Goal: Information Seeking & Learning: Understand process/instructions

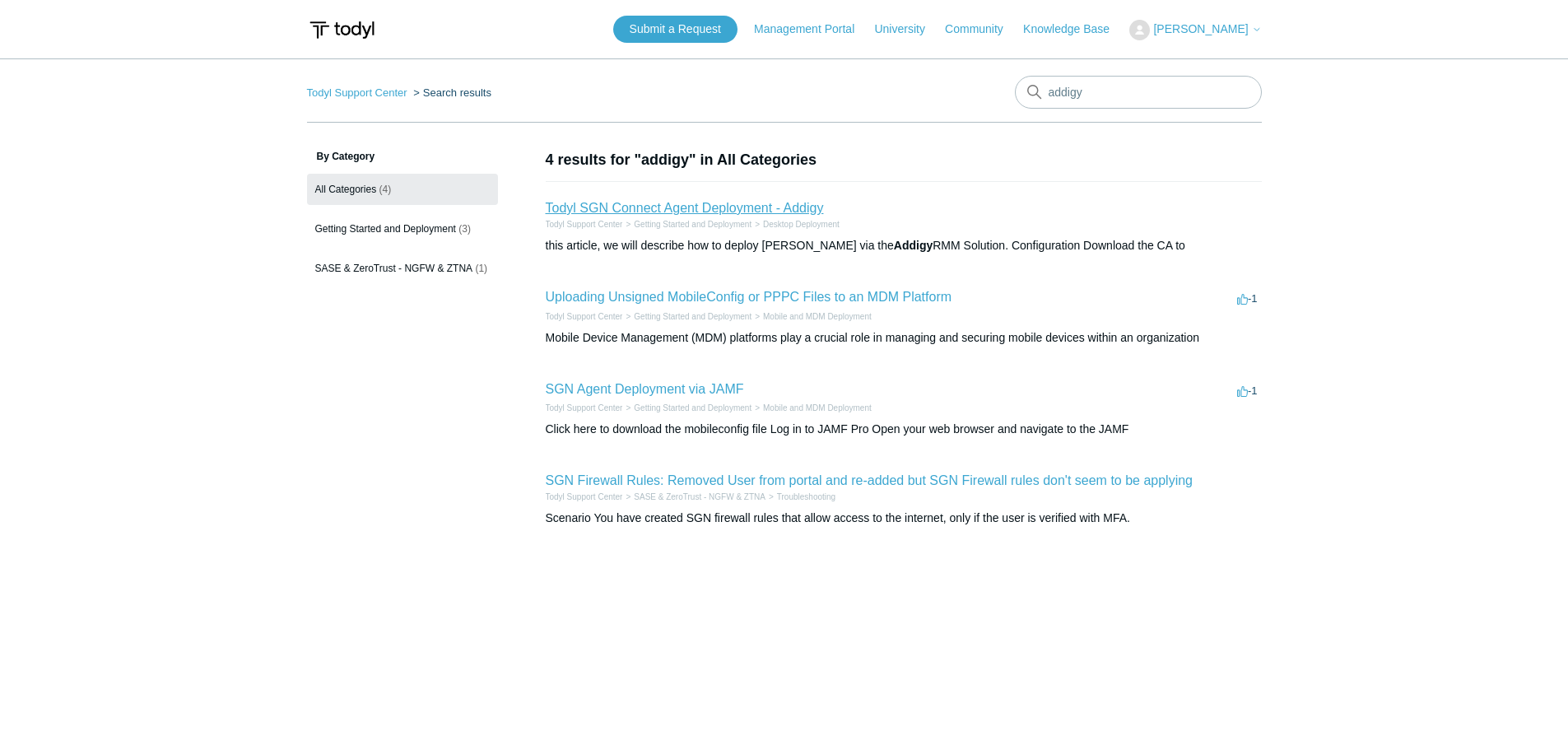
click at [571, 209] on link "Todyl SGN Connect Agent Deployment - Addigy" at bounding box center [684, 208] width 278 height 14
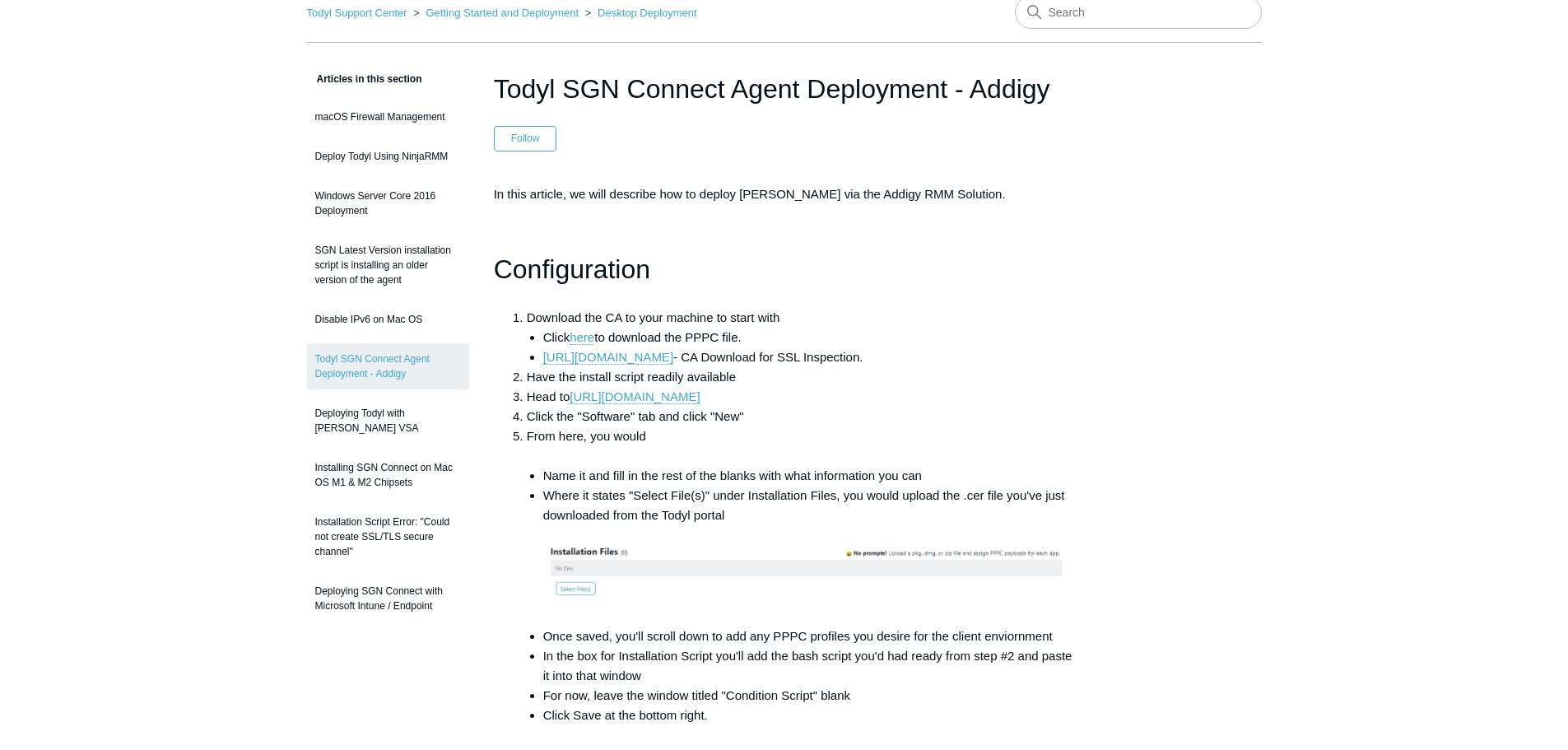
drag, startPoint x: 694, startPoint y: 365, endPoint x: 699, endPoint y: 392, distance: 27.5
click at [587, 338] on link "here" at bounding box center [581, 335] width 24 height 14
click at [583, 418] on li "Click the "Software" tab and click "New"" at bounding box center [800, 414] width 548 height 20
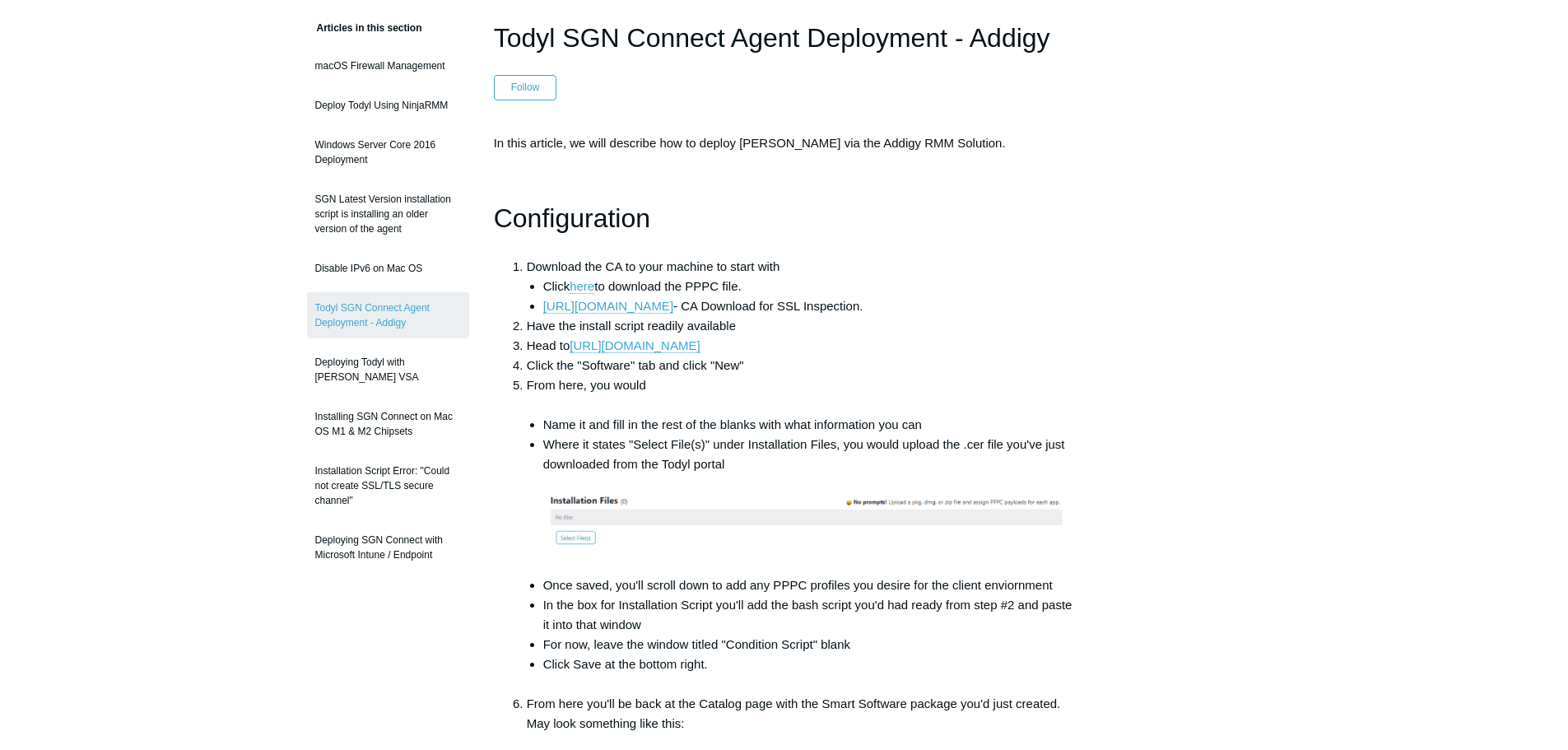
drag, startPoint x: 583, startPoint y: 418, endPoint x: 588, endPoint y: 430, distance: 13.0
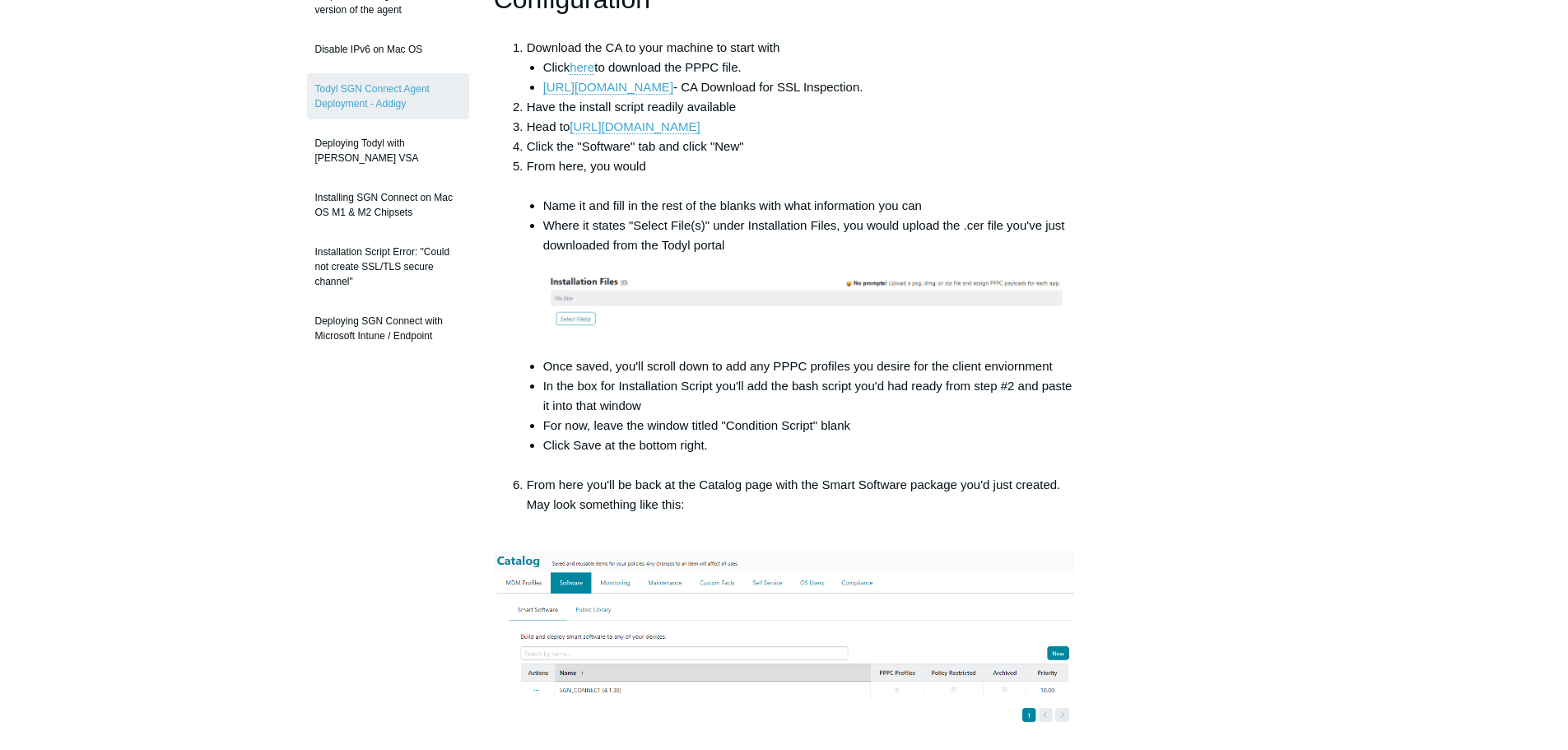
drag, startPoint x: 634, startPoint y: 421, endPoint x: 635, endPoint y: 443, distance: 22.0
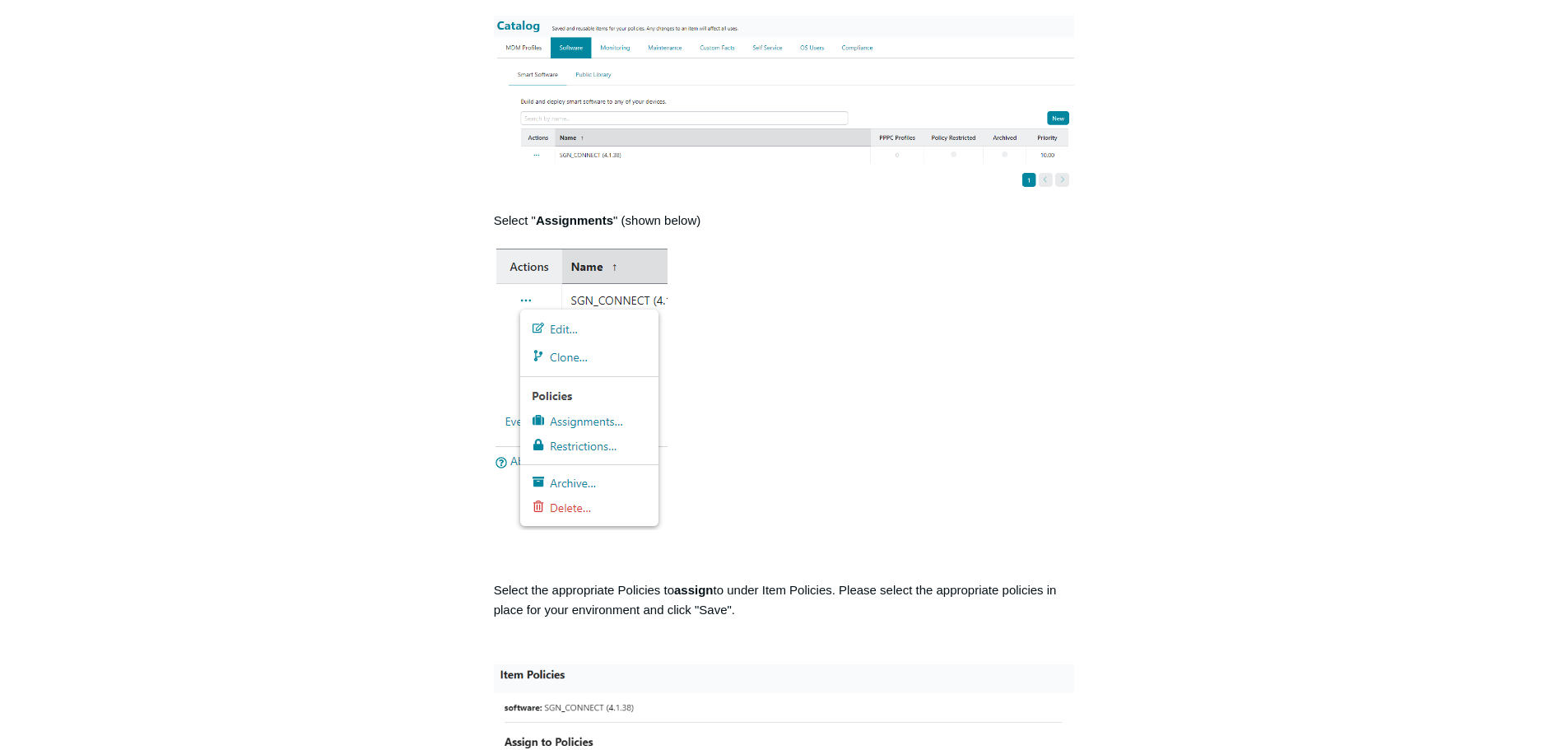
drag, startPoint x: 659, startPoint y: 423, endPoint x: 664, endPoint y: 454, distance: 31.4
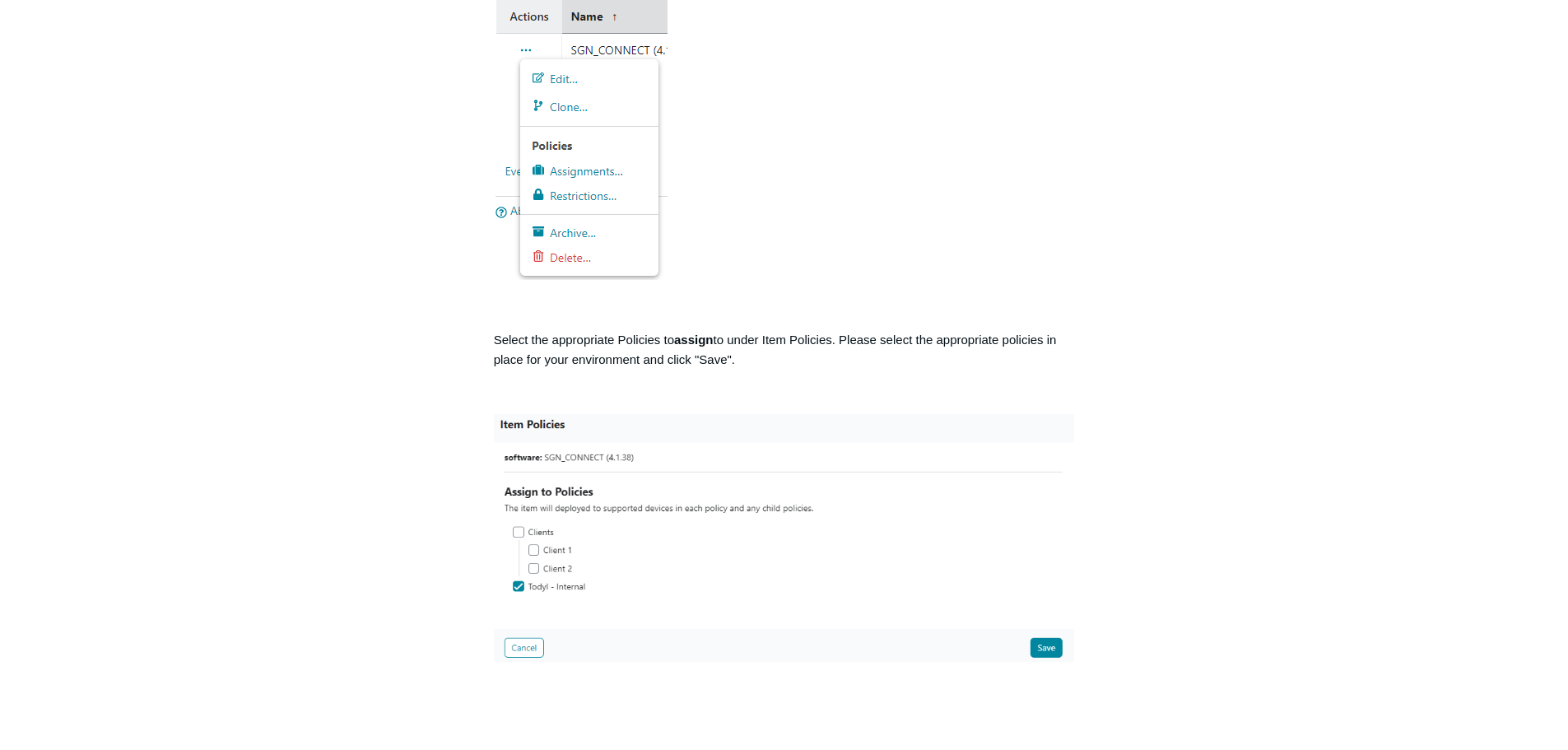
drag, startPoint x: 772, startPoint y: 371, endPoint x: 784, endPoint y: 427, distance: 57.3
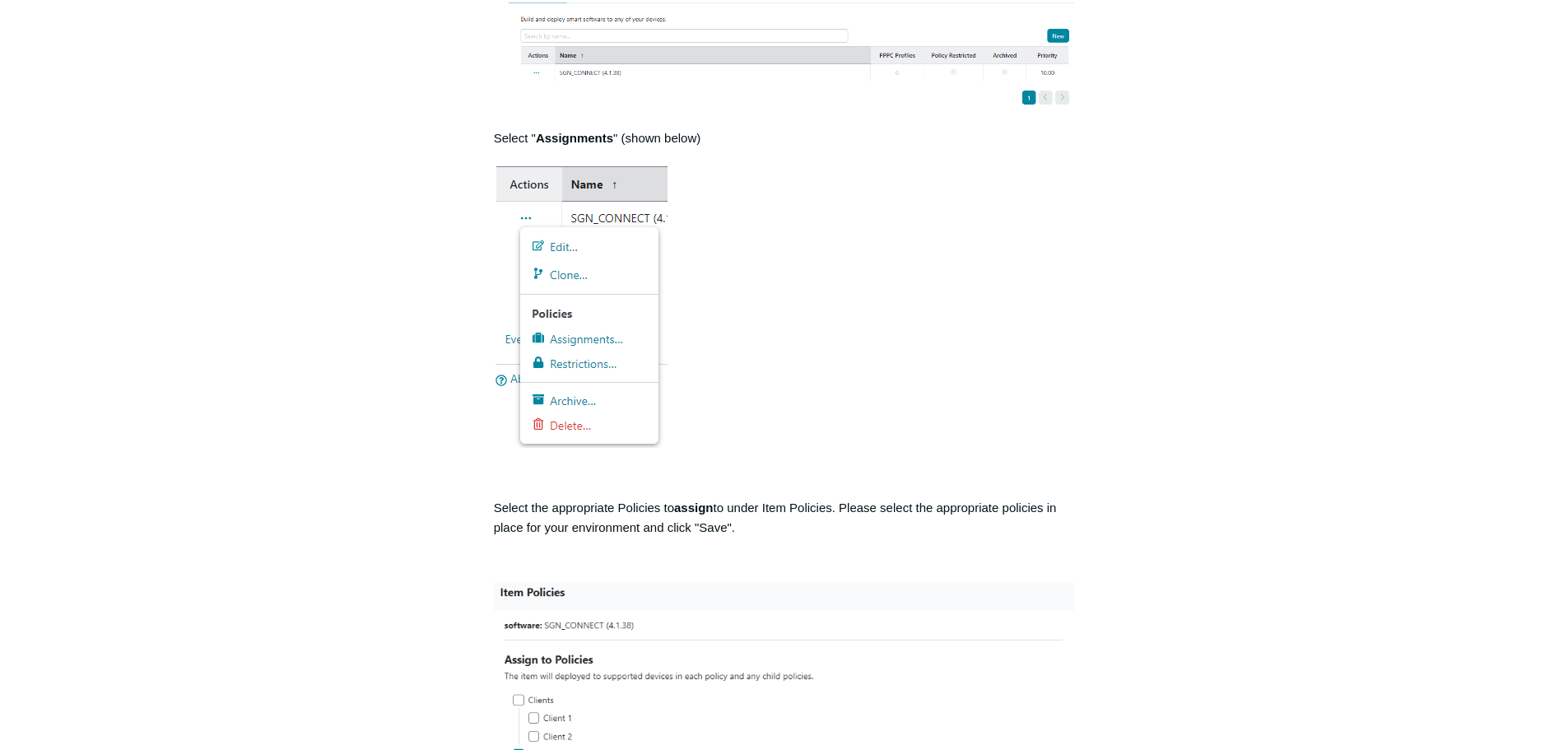
drag, startPoint x: 668, startPoint y: 382, endPoint x: 664, endPoint y: 297, distance: 85.1
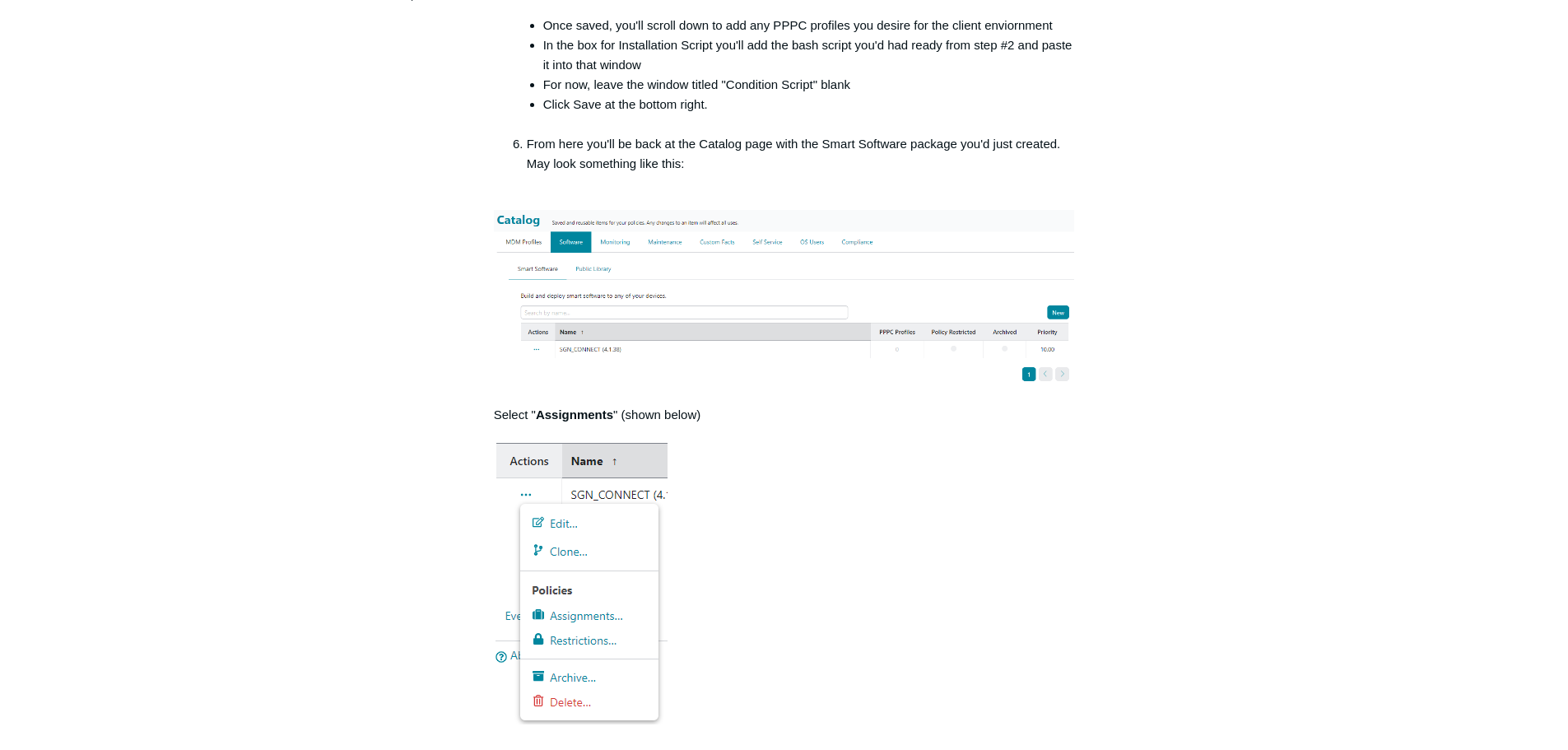
drag, startPoint x: 703, startPoint y: 237, endPoint x: 689, endPoint y: 193, distance: 46.2
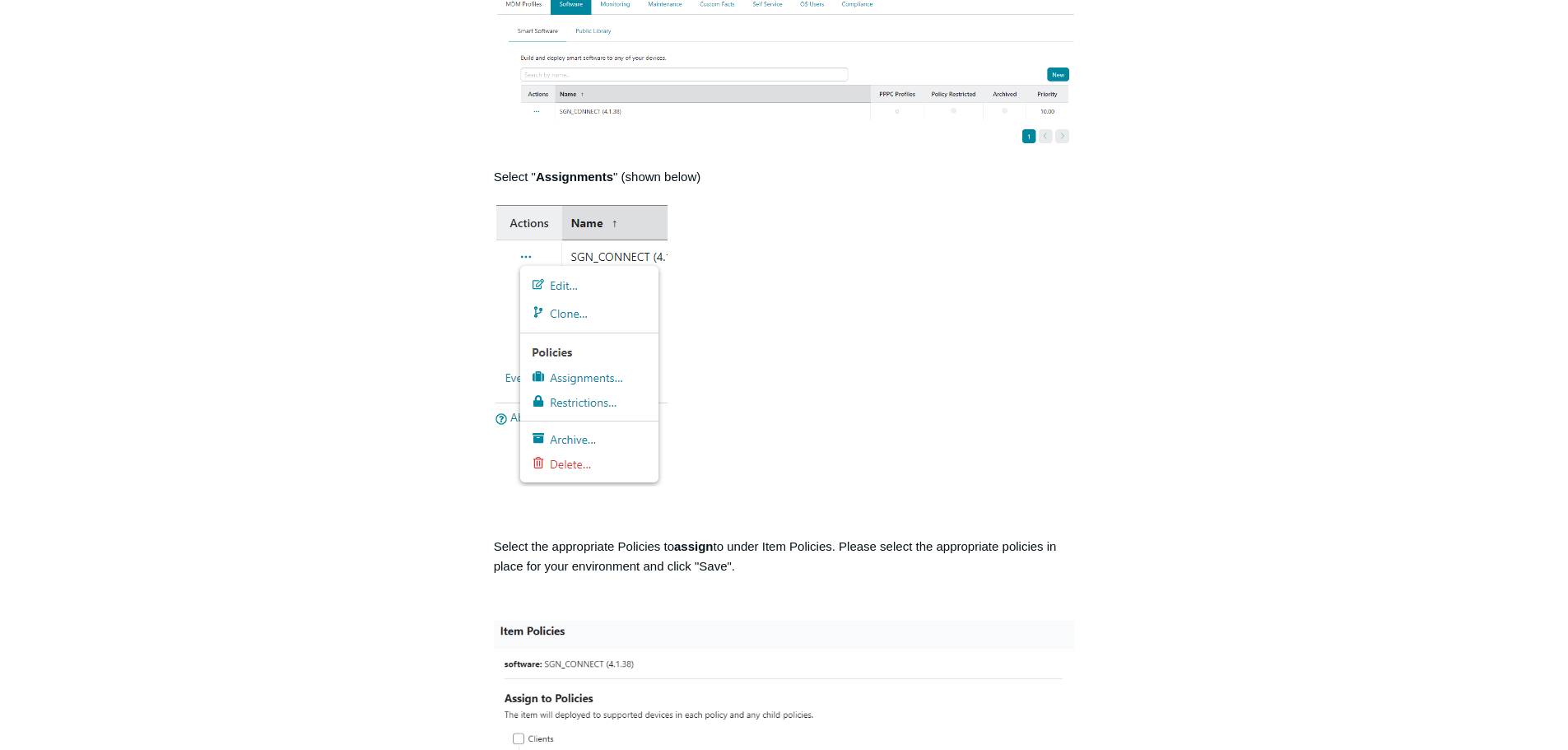
scroll to position [1008, 0]
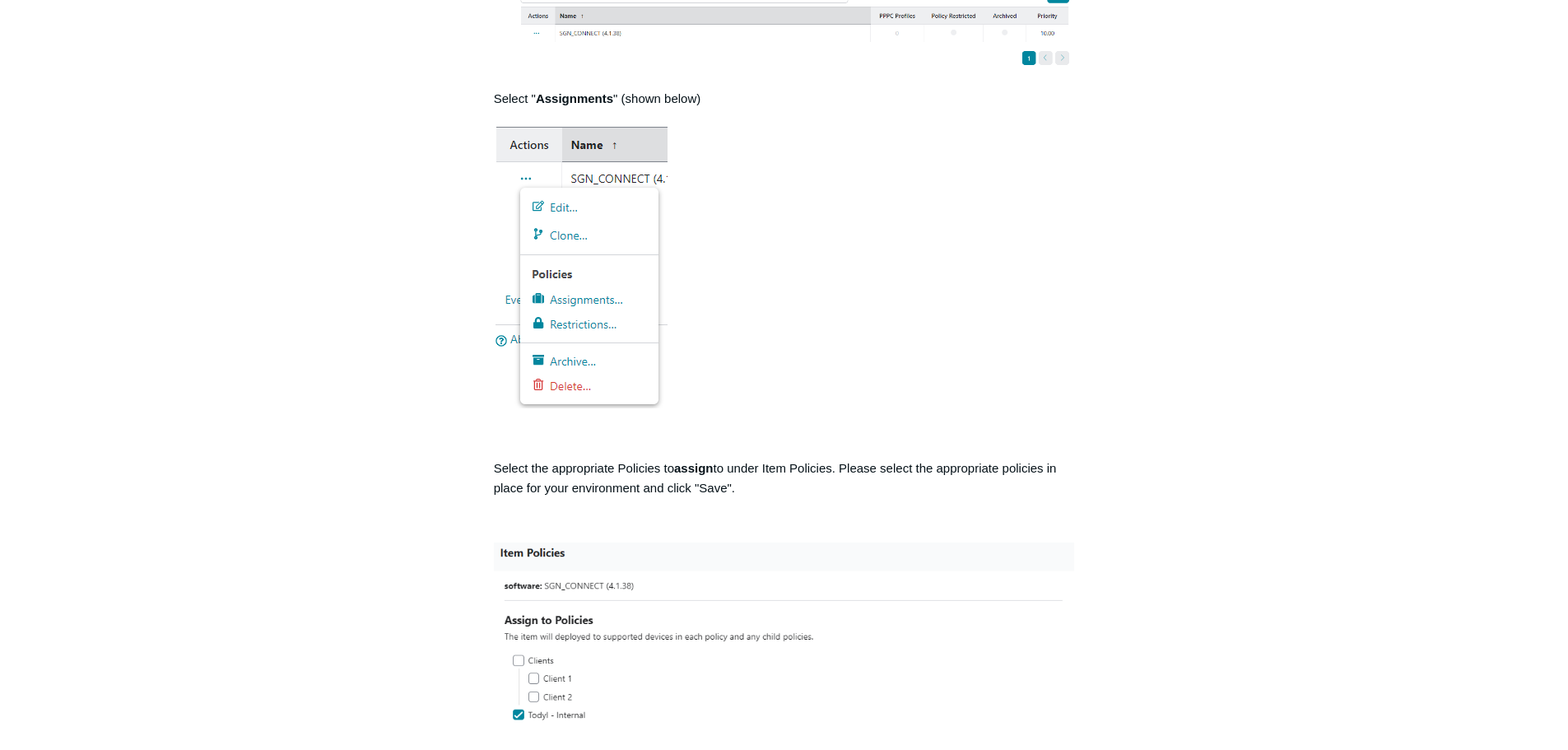
drag, startPoint x: 794, startPoint y: 483, endPoint x: 795, endPoint y: 557, distance: 74.0
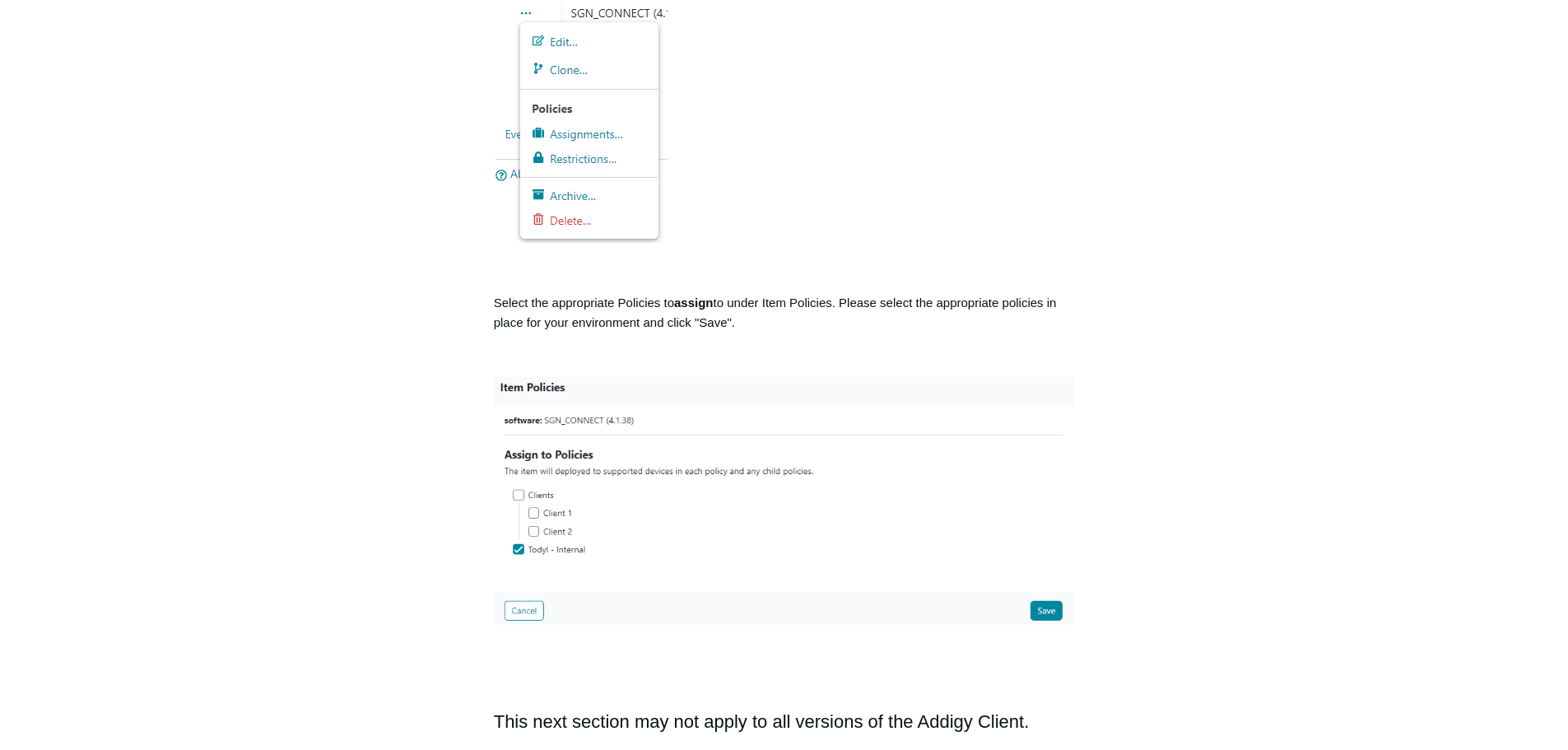
drag, startPoint x: 696, startPoint y: 456, endPoint x: 700, endPoint y: 506, distance: 50.2
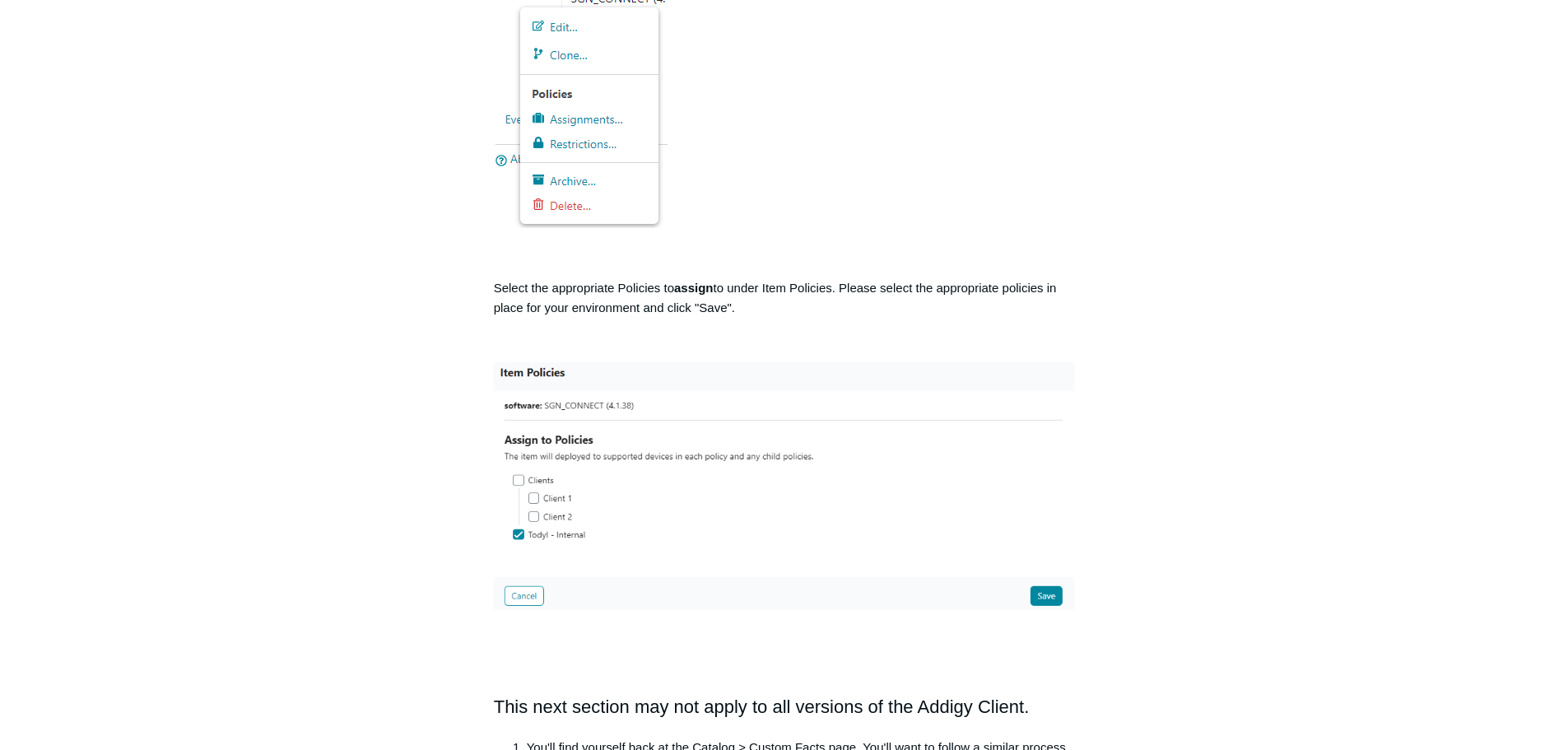
scroll to position [377, 0]
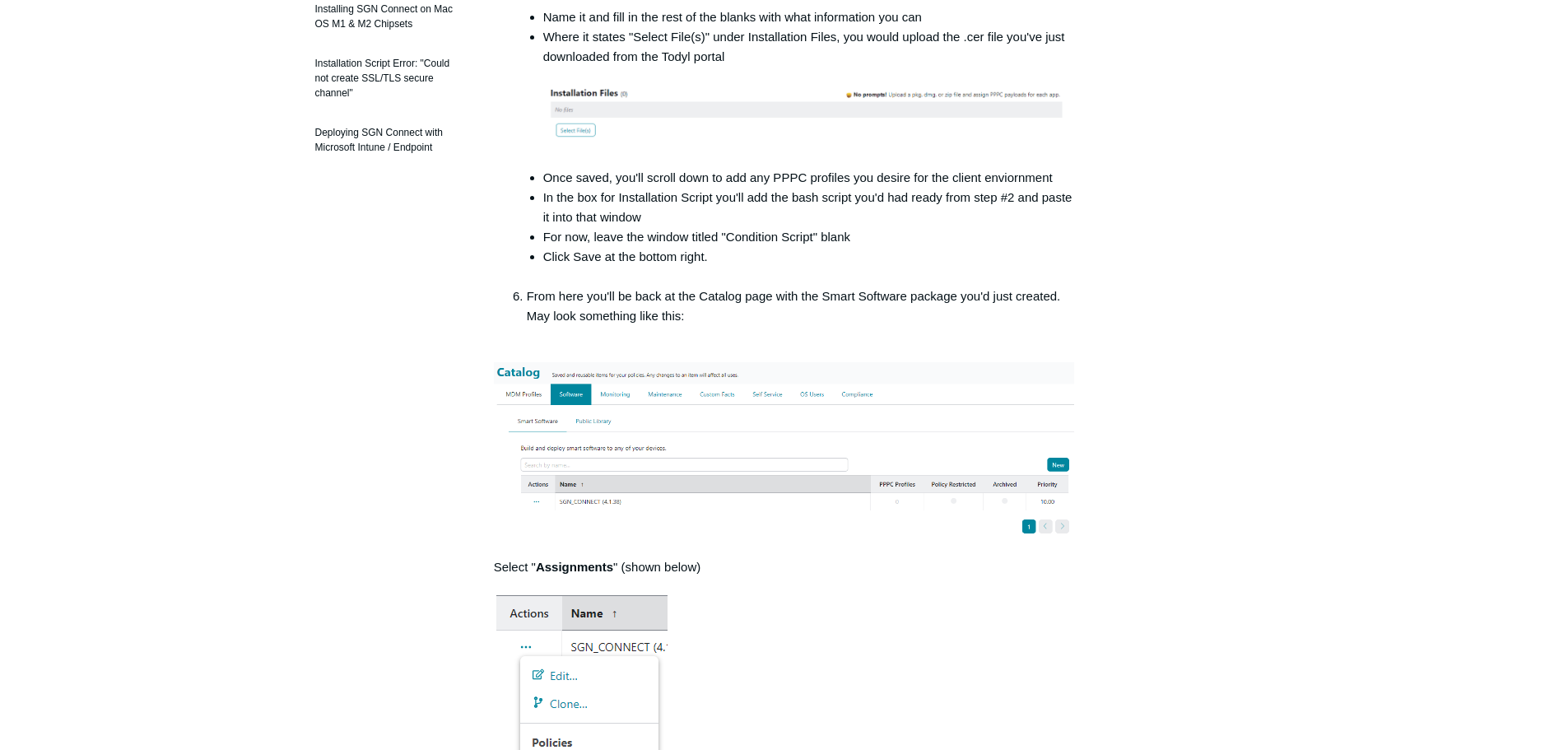
drag, startPoint x: 482, startPoint y: 441, endPoint x: 570, endPoint y: 66, distance: 385.2
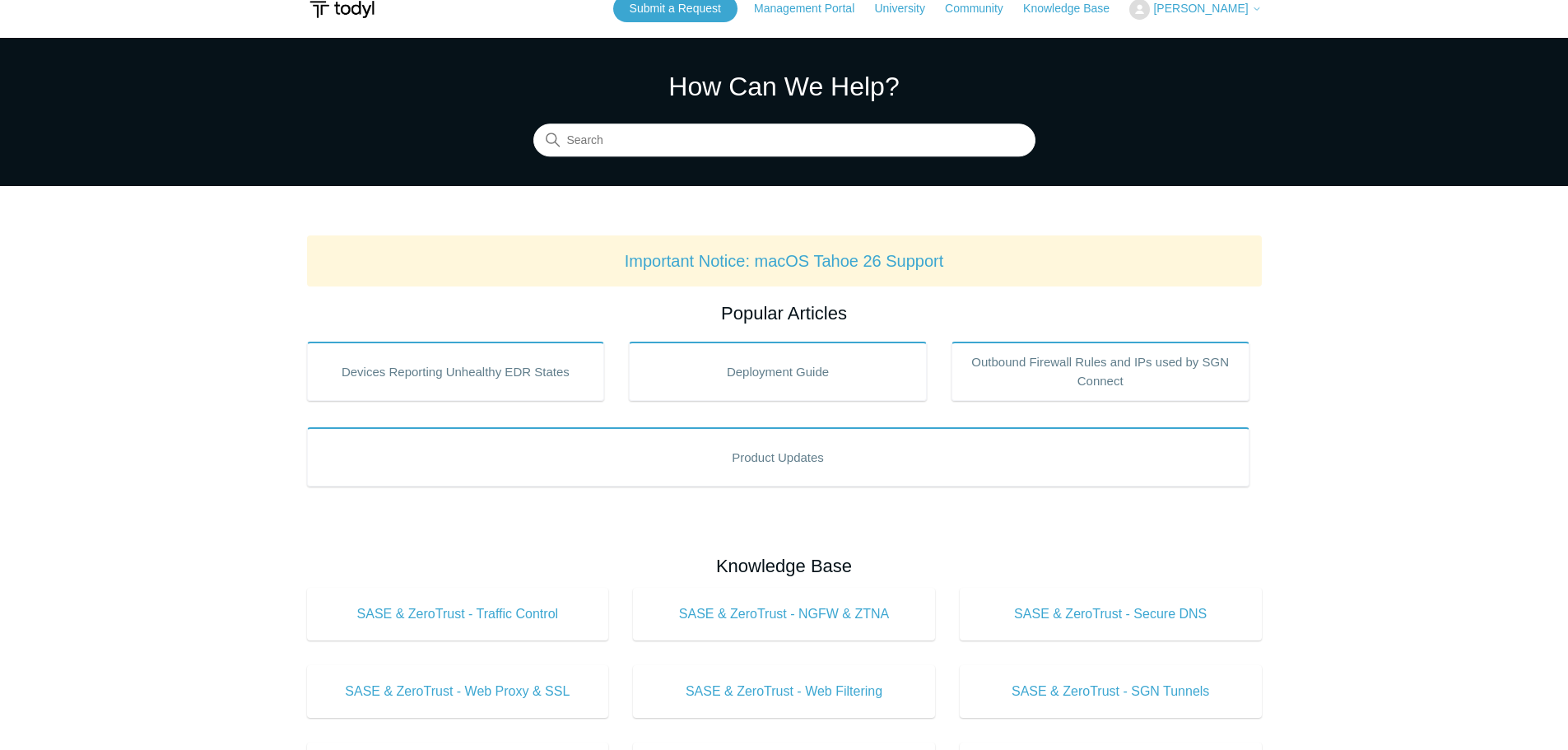
drag, startPoint x: 1398, startPoint y: 368, endPoint x: 1401, endPoint y: 417, distance: 49.1
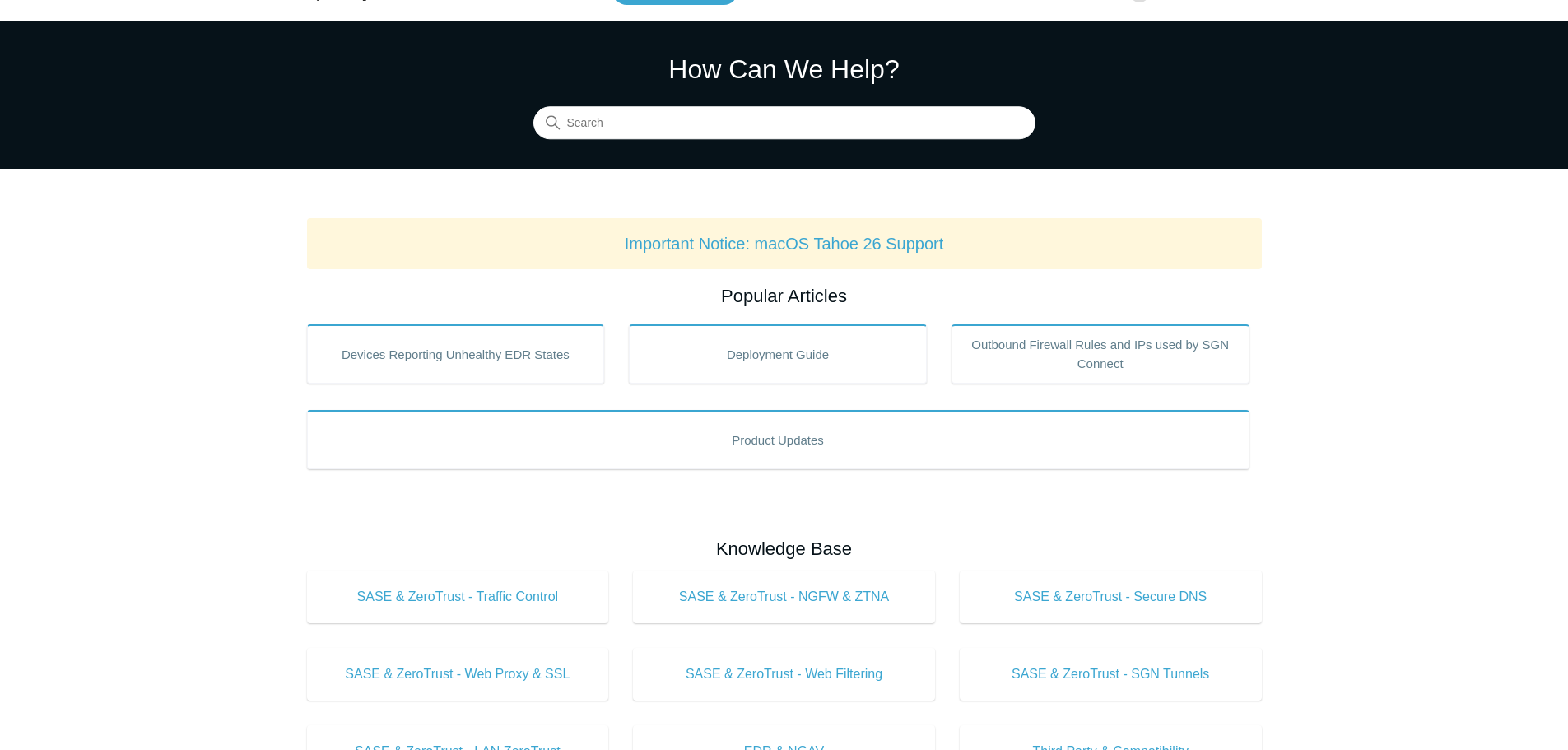
scroll to position [7, 0]
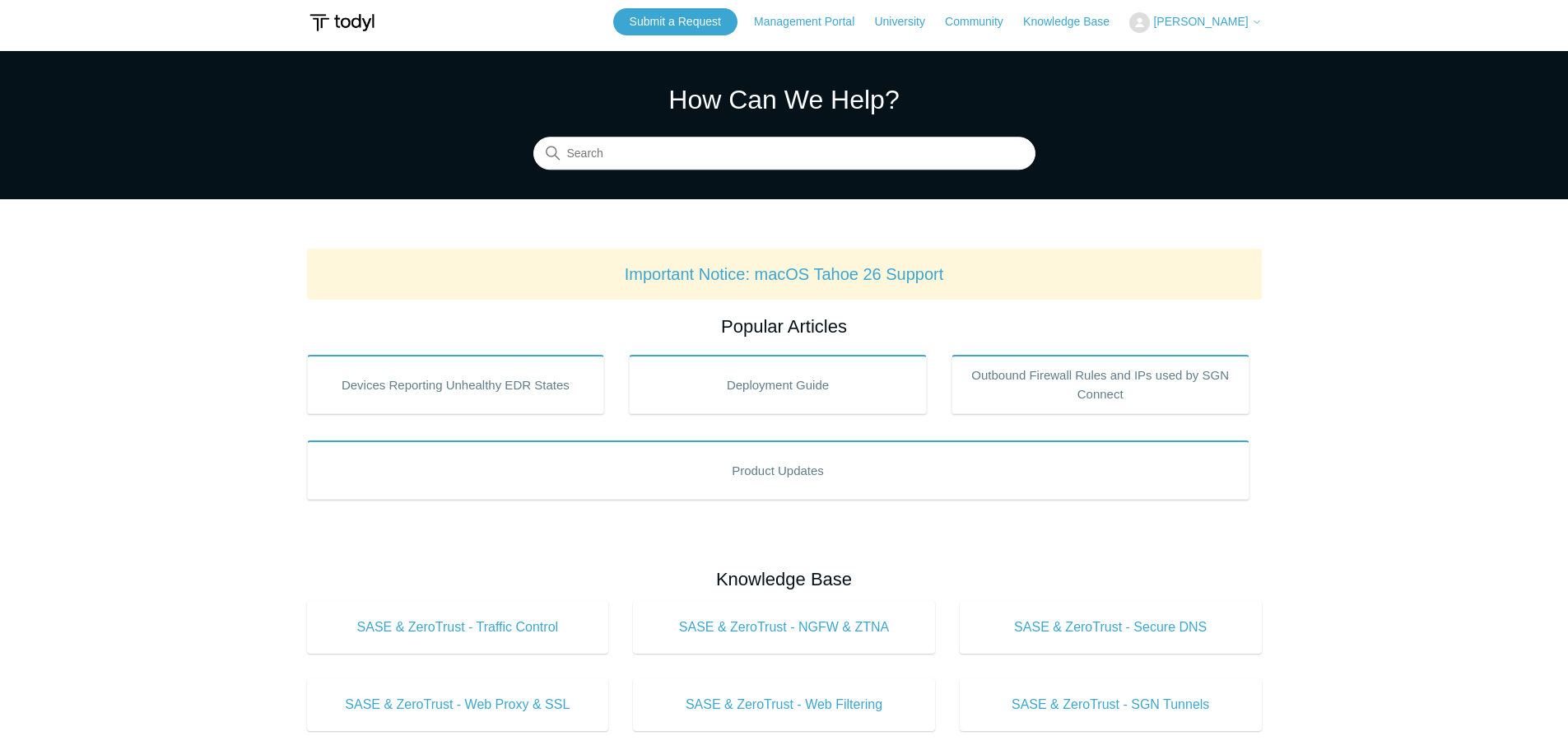
drag, startPoint x: 1410, startPoint y: 393, endPoint x: 951, endPoint y: 95, distance: 547.3
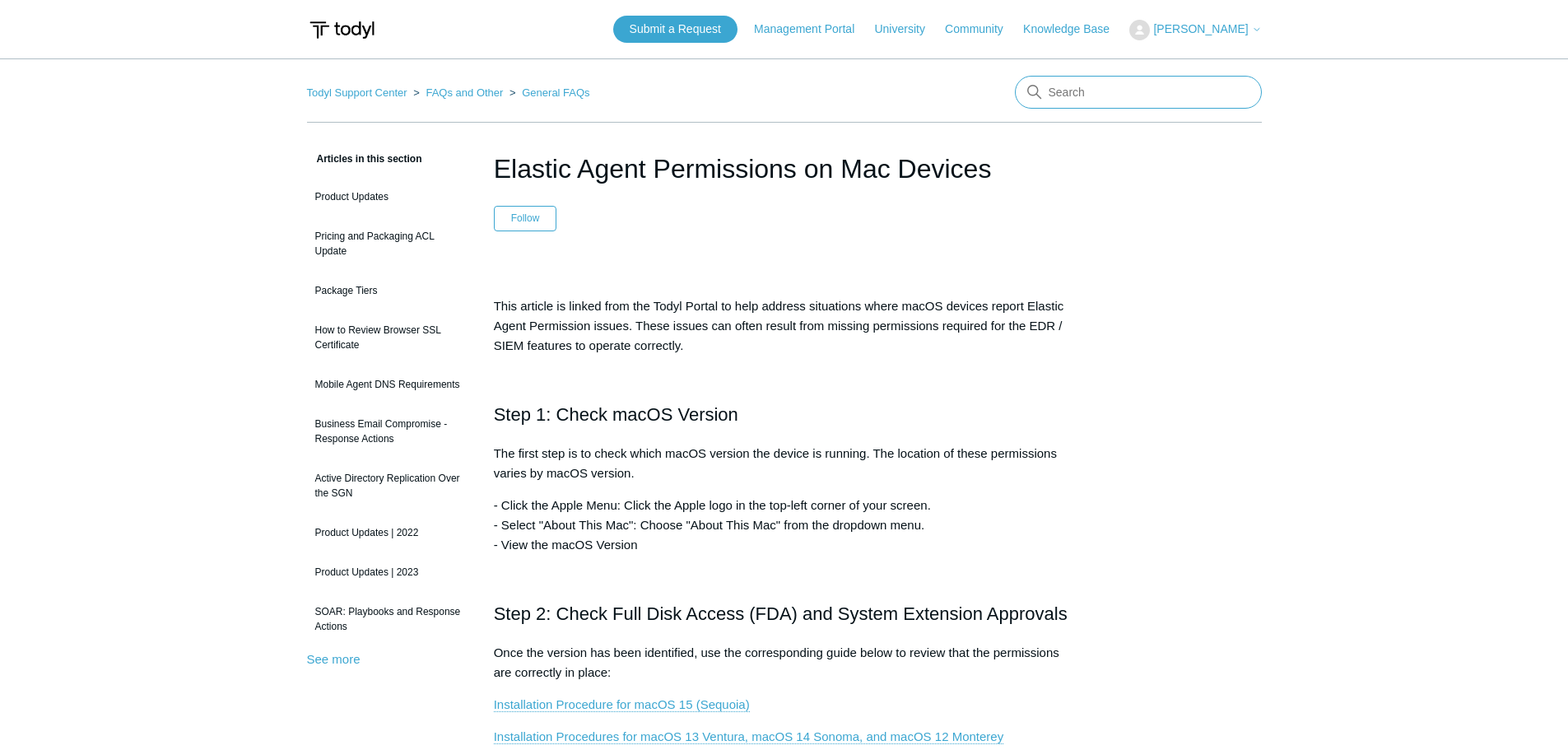
click at [1105, 88] on input "Search" at bounding box center [1139, 92] width 247 height 33
type input "todyl"
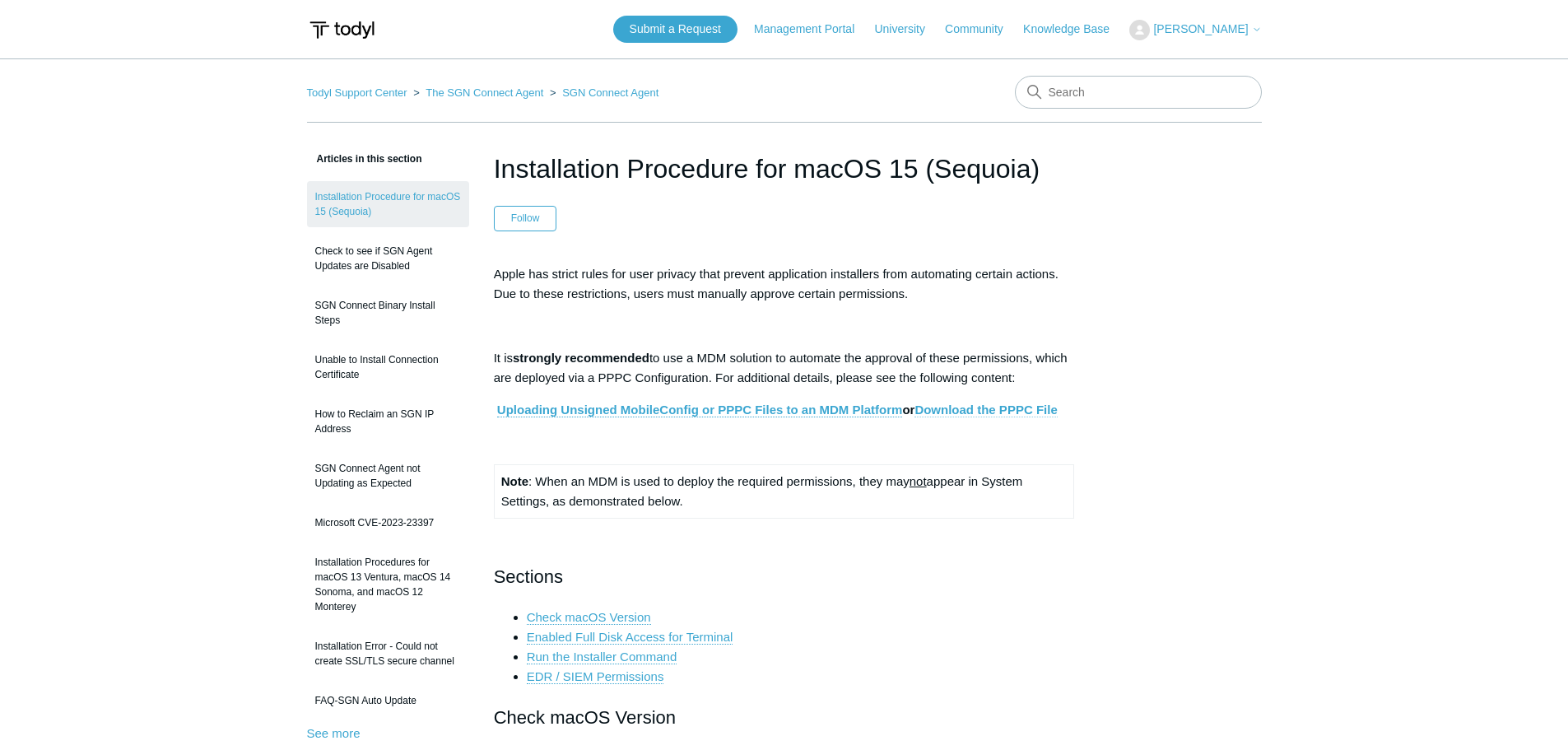
click at [974, 410] on link "Download the PPPC File" at bounding box center [986, 410] width 142 height 14
click at [652, 271] on p "Apple has strict rules for user privacy that prevent application installers fro…" at bounding box center [785, 285] width 581 height 40
click at [784, 408] on link "Uploading Unsigned MobileConfig or PPPC Files to an MDM Platform" at bounding box center [699, 410] width 406 height 14
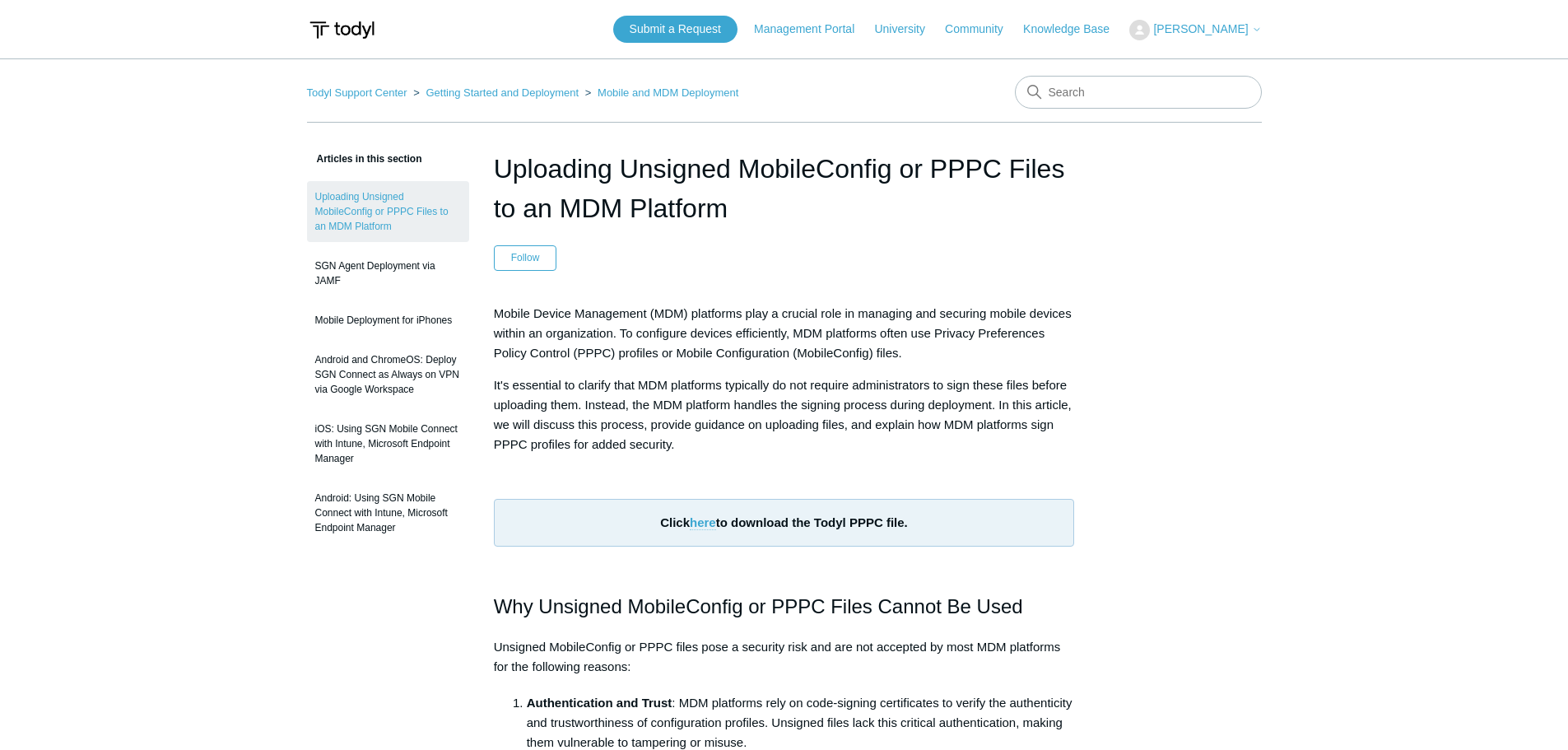
click at [692, 520] on link "here" at bounding box center [702, 523] width 26 height 14
click at [707, 520] on link "here" at bounding box center [702, 523] width 26 height 14
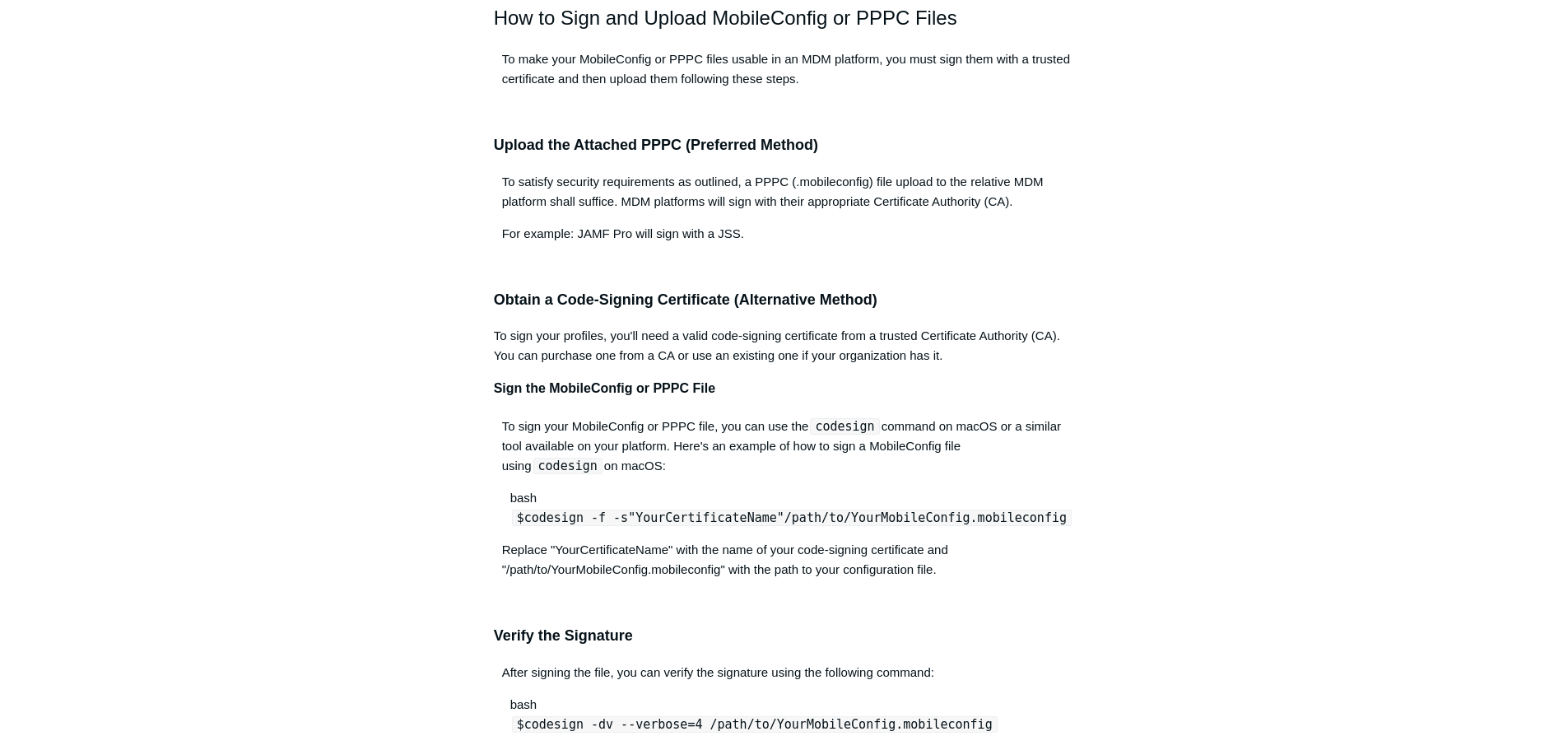
scroll to position [915, 0]
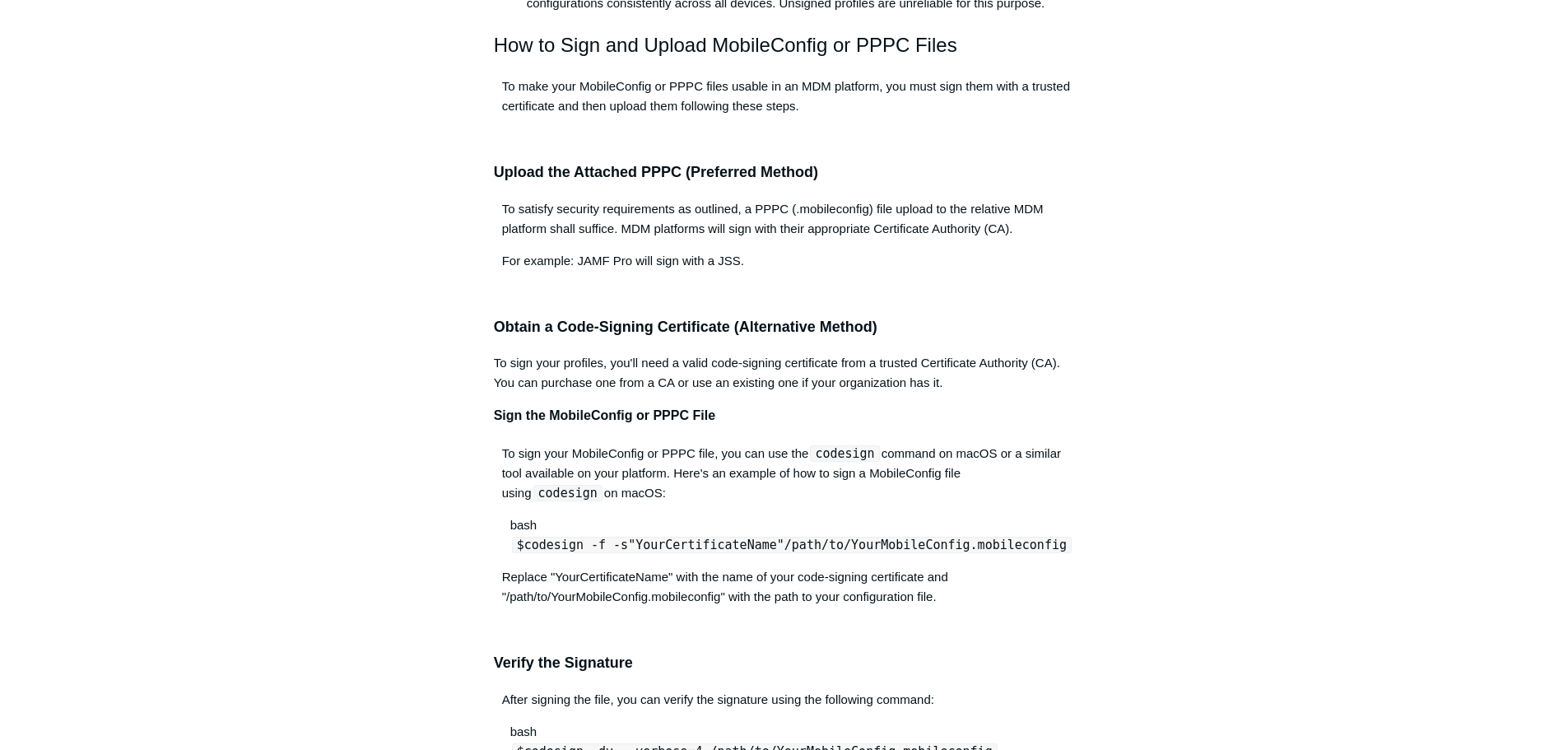
click at [486, 441] on article "Uploading Unsigned MobileConfig or PPPC Files to an MDM Platform Follow Not yet…" at bounding box center [784, 587] width 631 height 2707
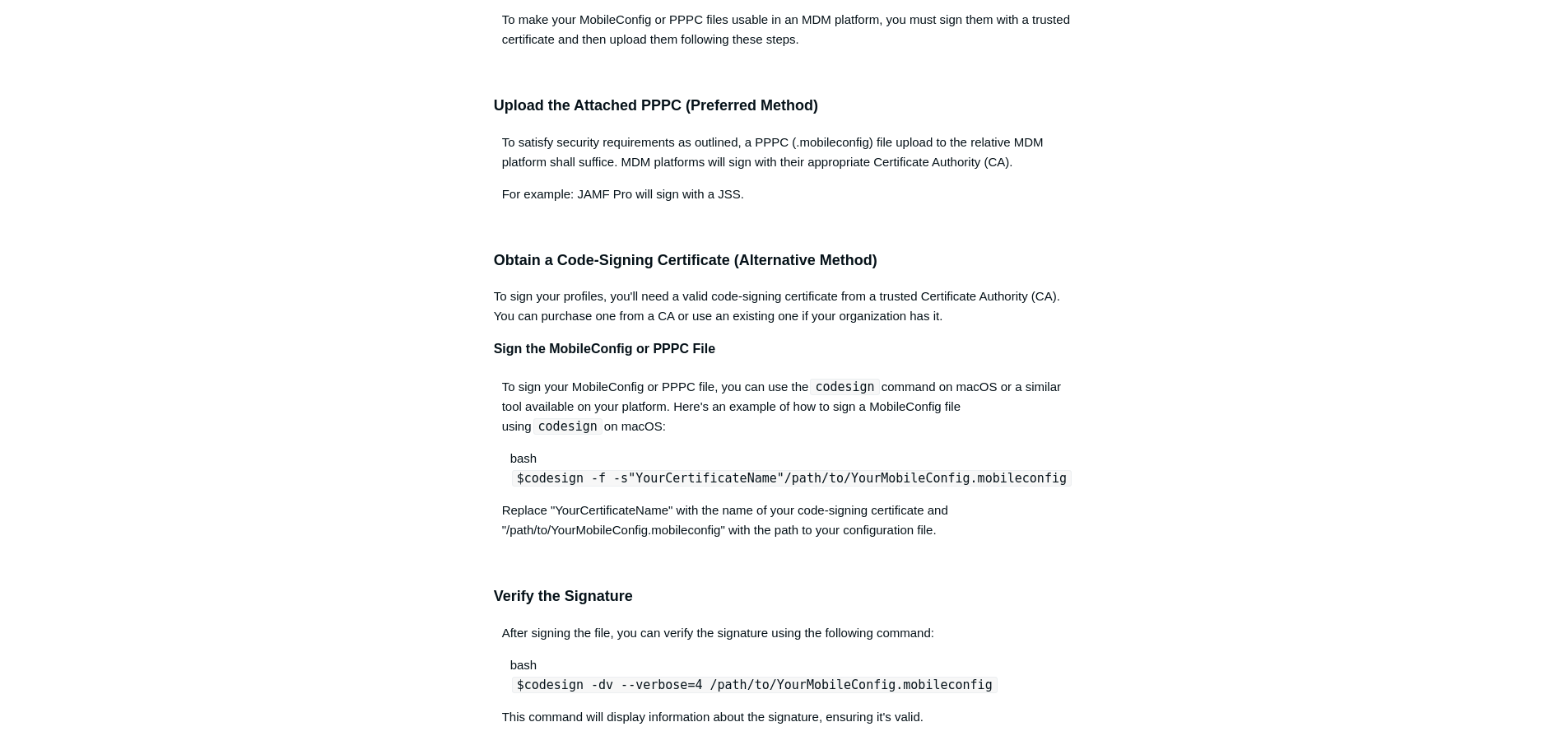
scroll to position [998, 0]
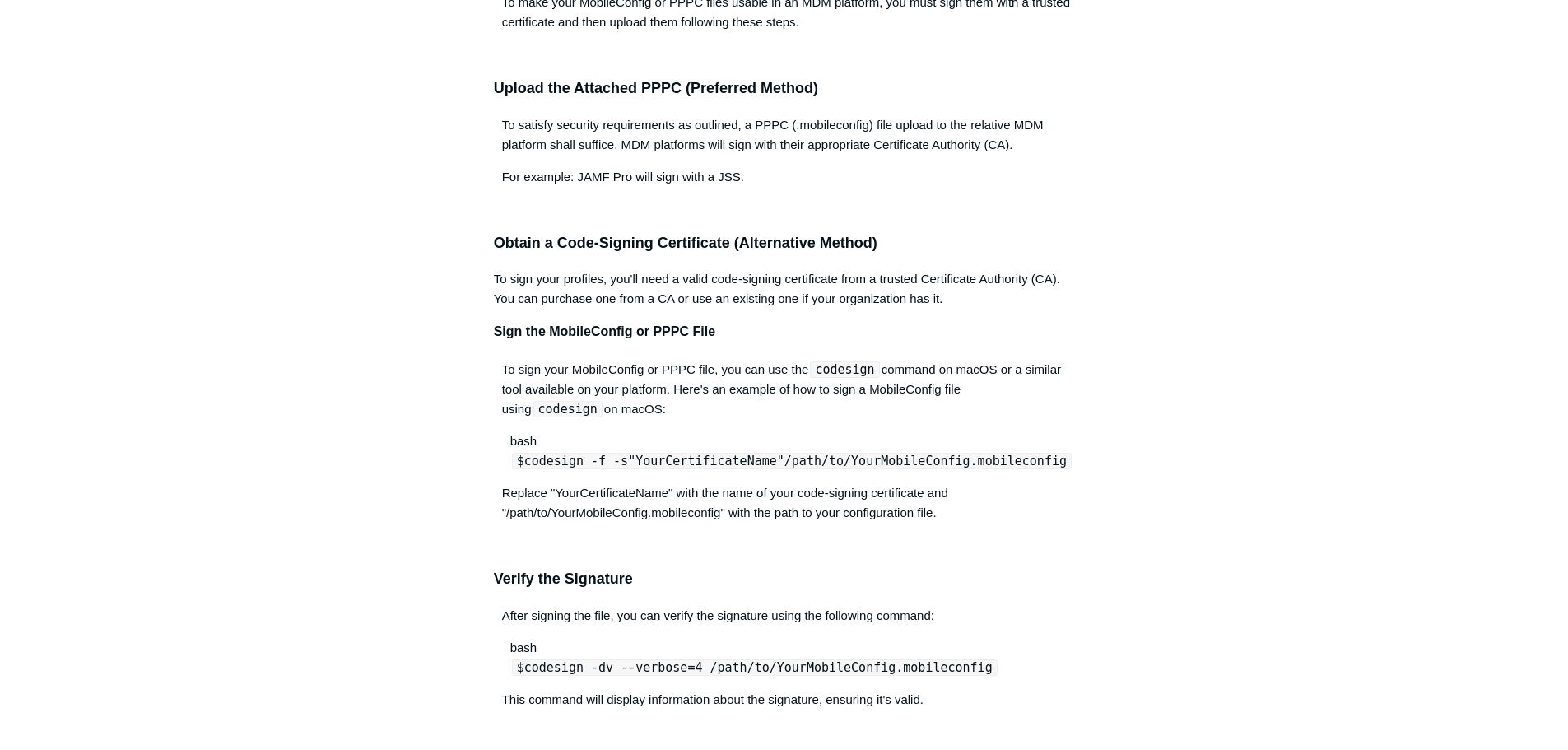
drag, startPoint x: 549, startPoint y: 381, endPoint x: 549, endPoint y: 419, distance: 38.0
click at [524, 133] on p "To satisfy security requirements as outlined, a PPPC (.mobileconfig) file uploa…" at bounding box center [785, 135] width 581 height 40
drag, startPoint x: 514, startPoint y: 123, endPoint x: 960, endPoint y: 168, distance: 448.3
click at [960, 167] on div "Mobile Device Management (MDM) platforms play a crucial role in managing and se…" at bounding box center [785, 272] width 581 height 1934
click at [960, 168] on p "For example: JAMF Pro will sign with a JSS." at bounding box center [785, 177] width 581 height 20
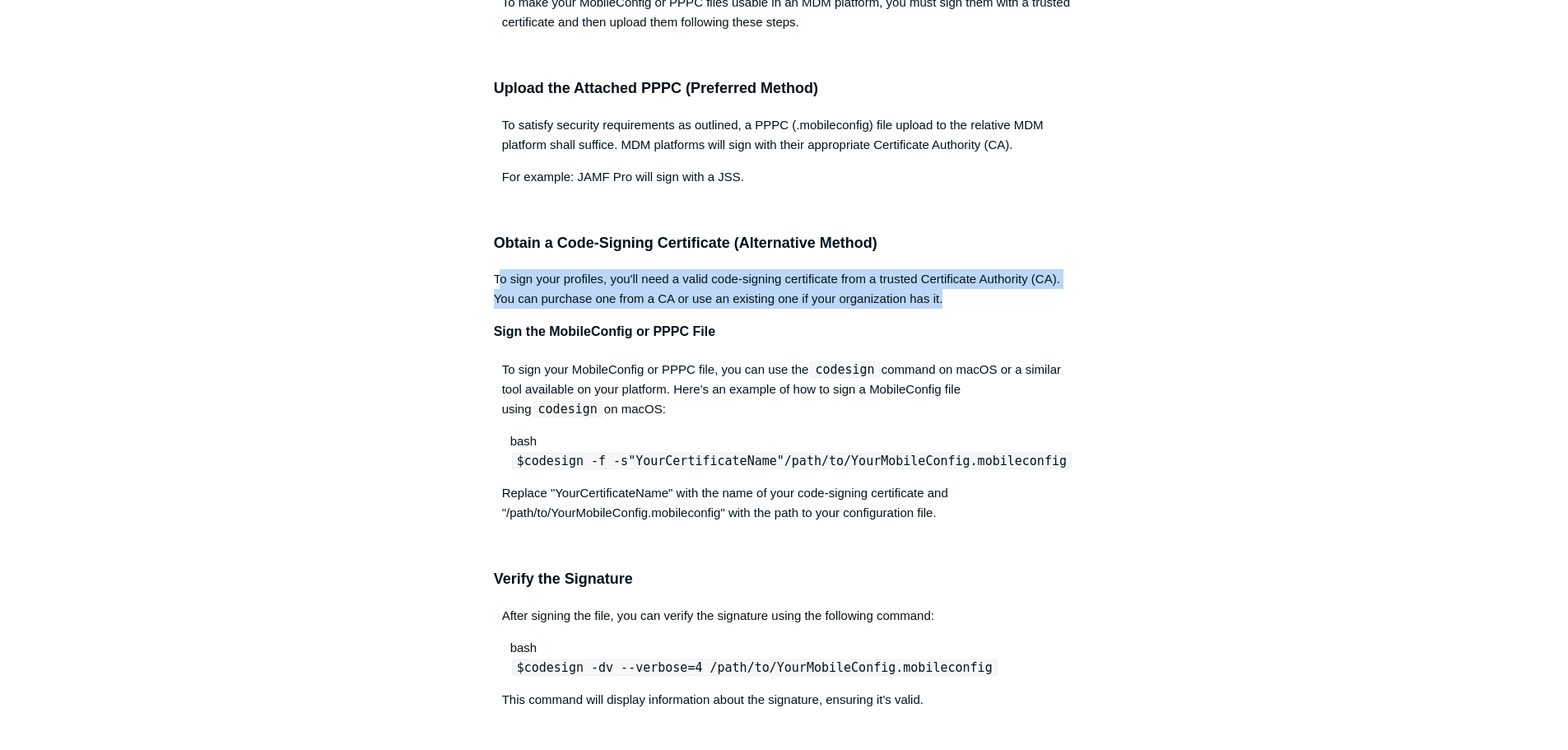
drag, startPoint x: 501, startPoint y: 276, endPoint x: 1078, endPoint y: 298, distance: 577.4
click at [1078, 298] on article "Uploading Unsigned MobileConfig or PPPC Files to an MDM Platform Follow Not yet…" at bounding box center [784, 503] width 631 height 2707
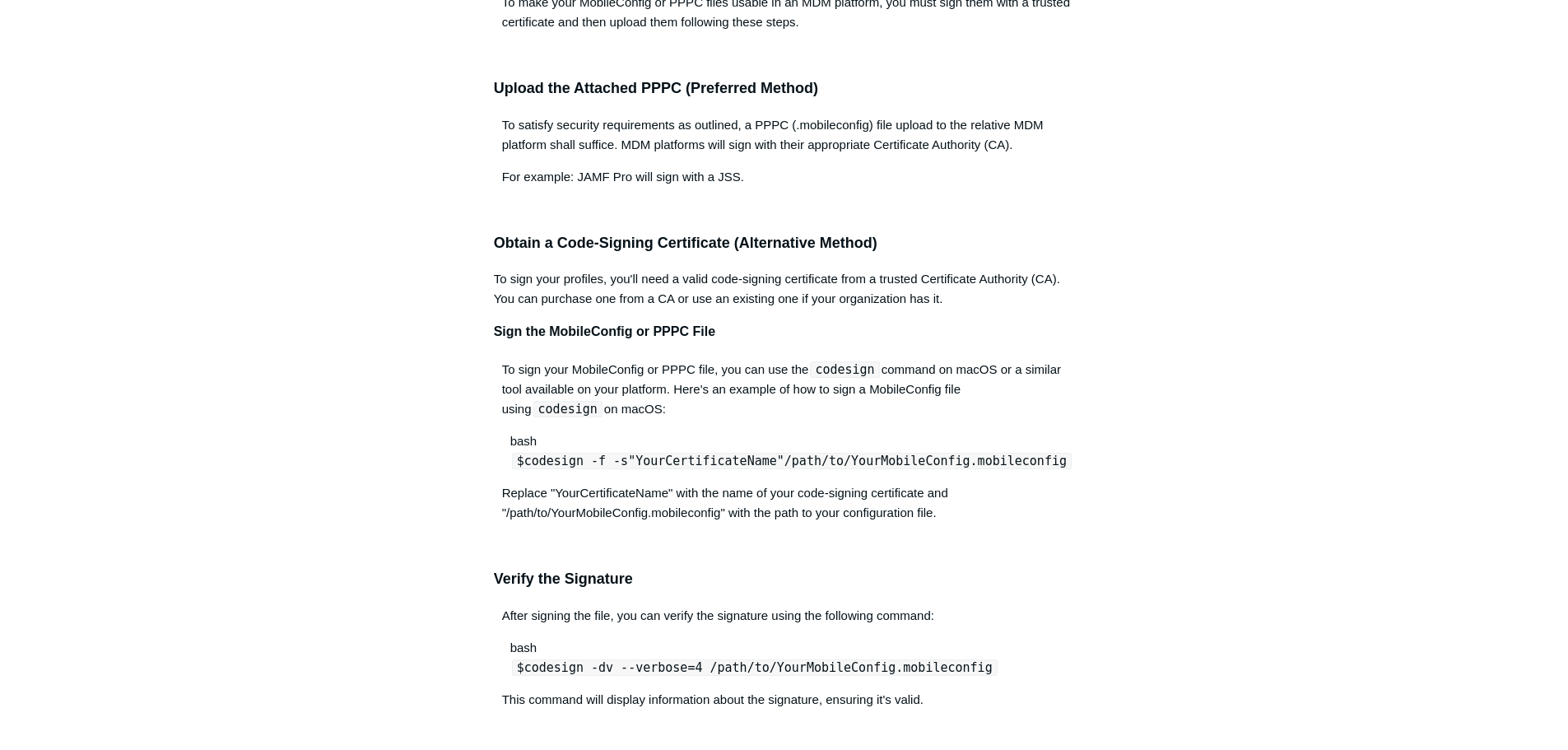
click at [849, 401] on p "To sign your MobileConfig or PPPC file, you can use the codesign command on mac…" at bounding box center [785, 390] width 581 height 59
drag, startPoint x: 749, startPoint y: 477, endPoint x: 882, endPoint y: 434, distance: 139.8
click at [761, 476] on div "Mobile Device Management (MDM) platforms play a crucial role in managing and se…" at bounding box center [785, 272] width 581 height 1934
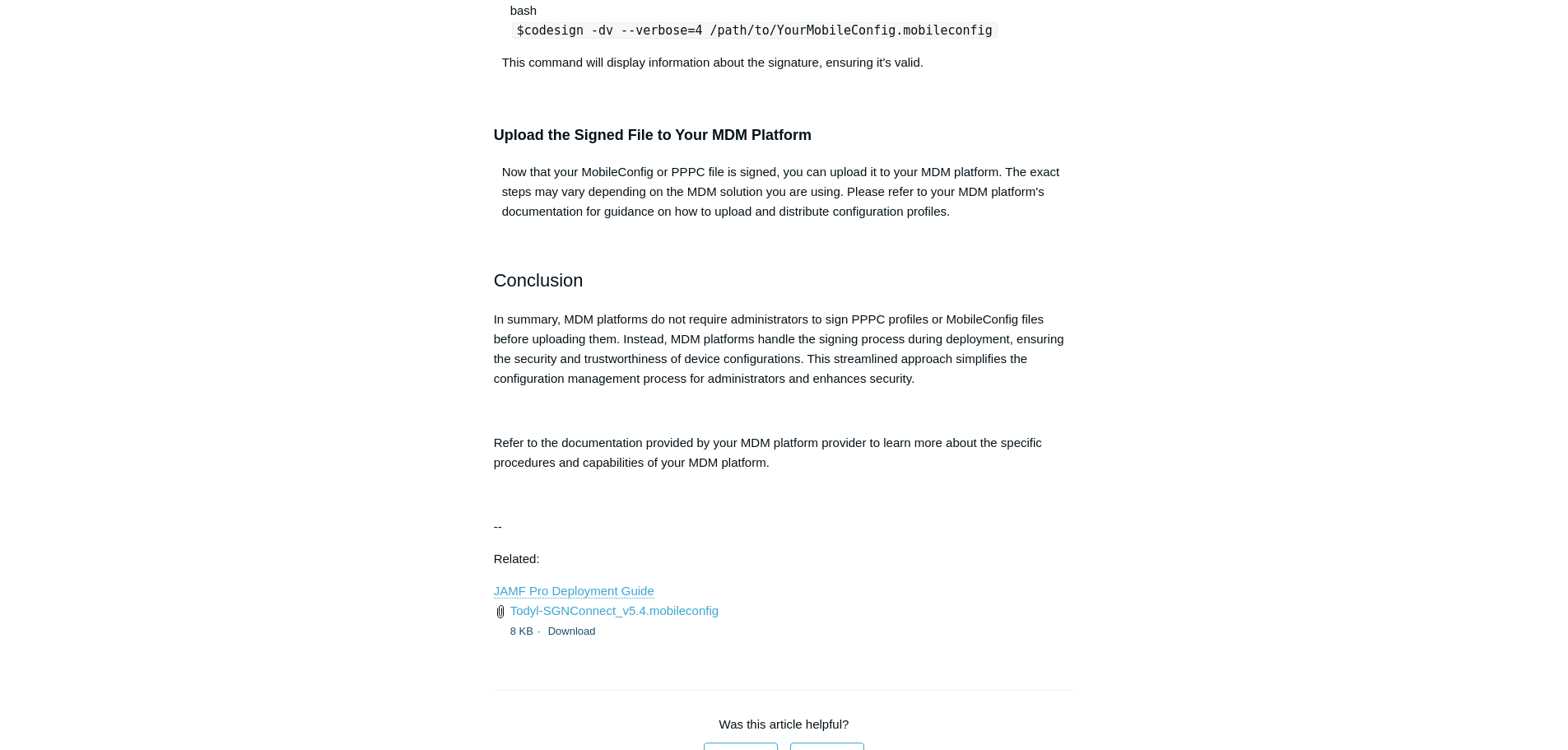
scroll to position [1658, 0]
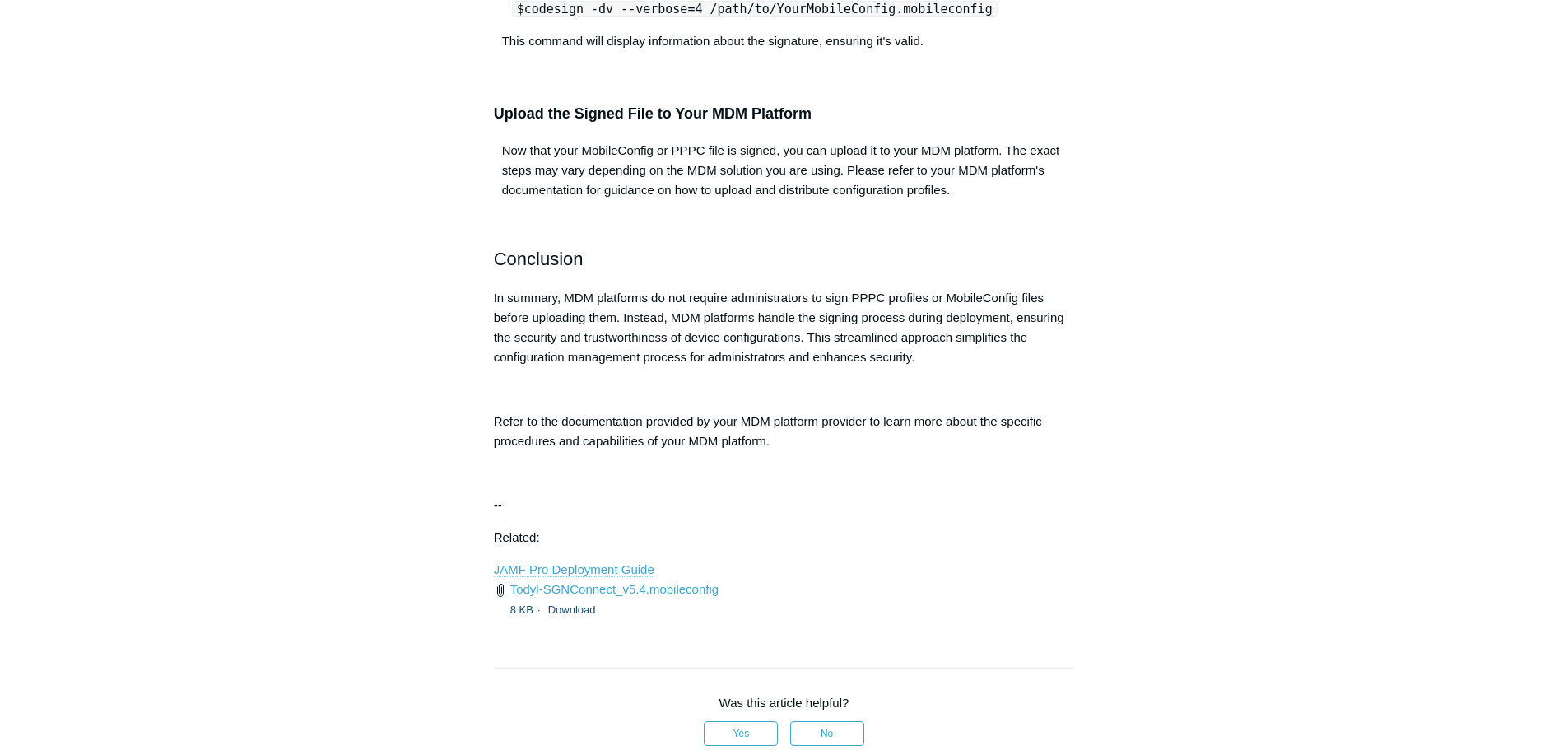
click at [575, 570] on link "JAMF Pro Deployment Guide" at bounding box center [574, 570] width 160 height 14
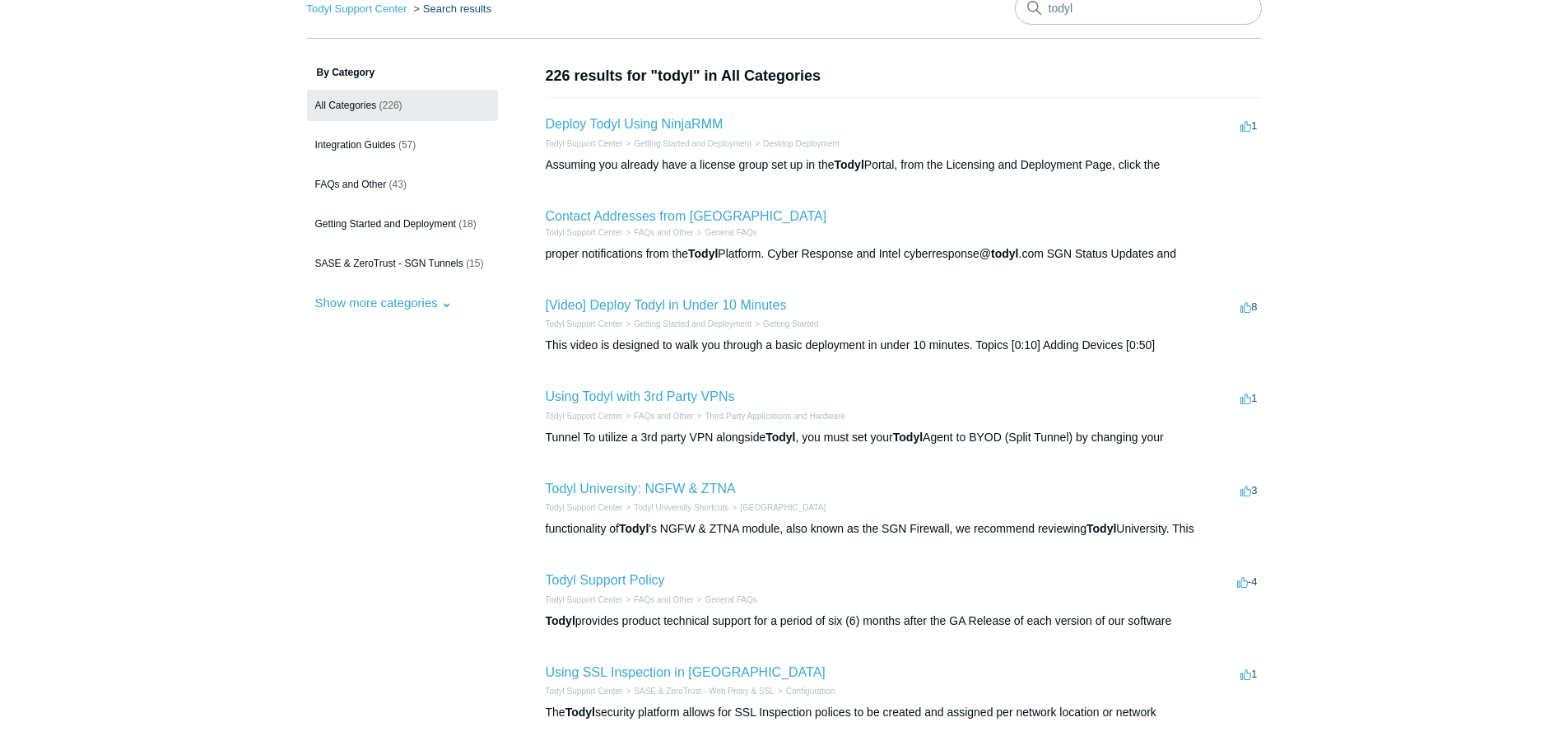
scroll to position [80, 0]
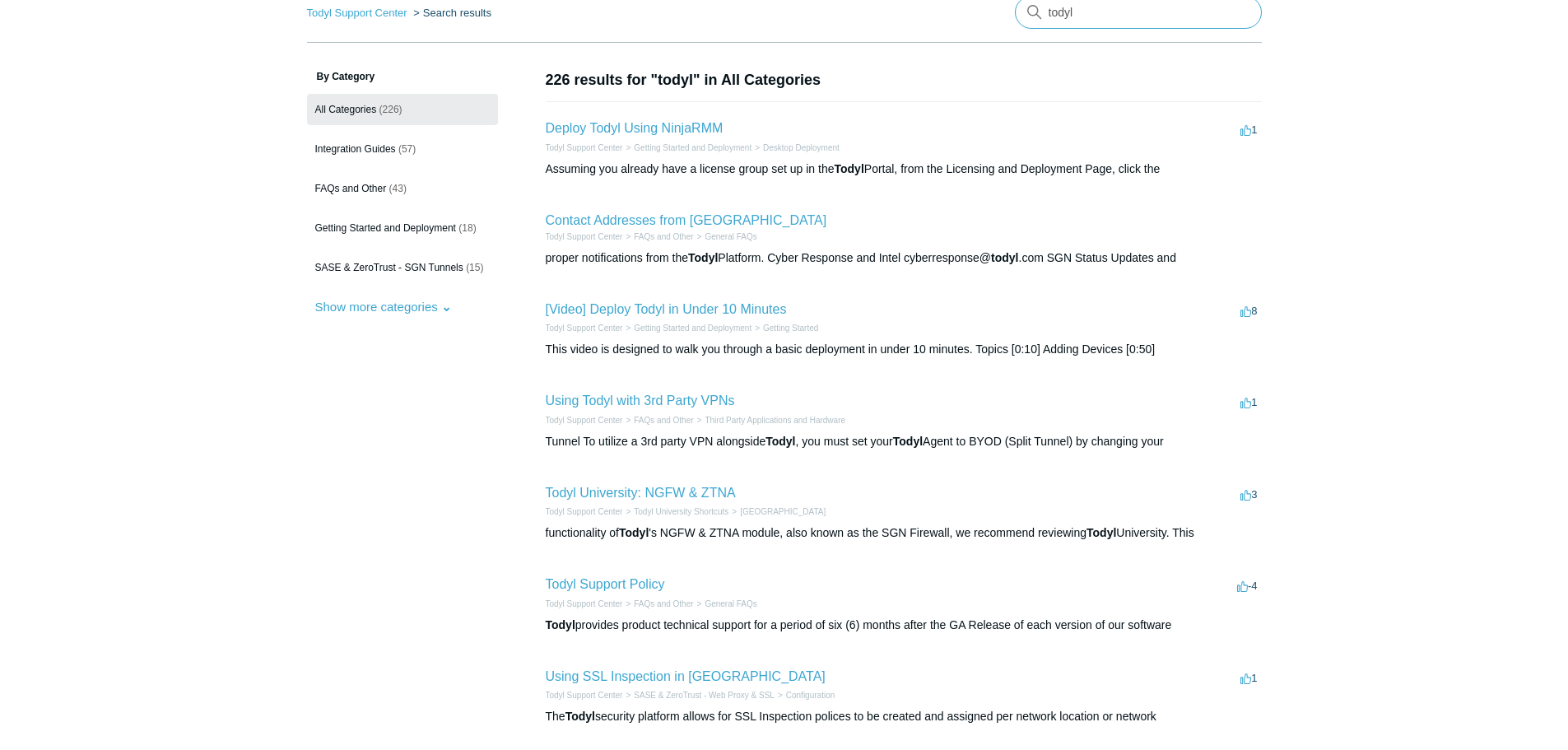
click at [1109, 21] on input "todyl" at bounding box center [1139, 12] width 247 height 33
type input "addigy"
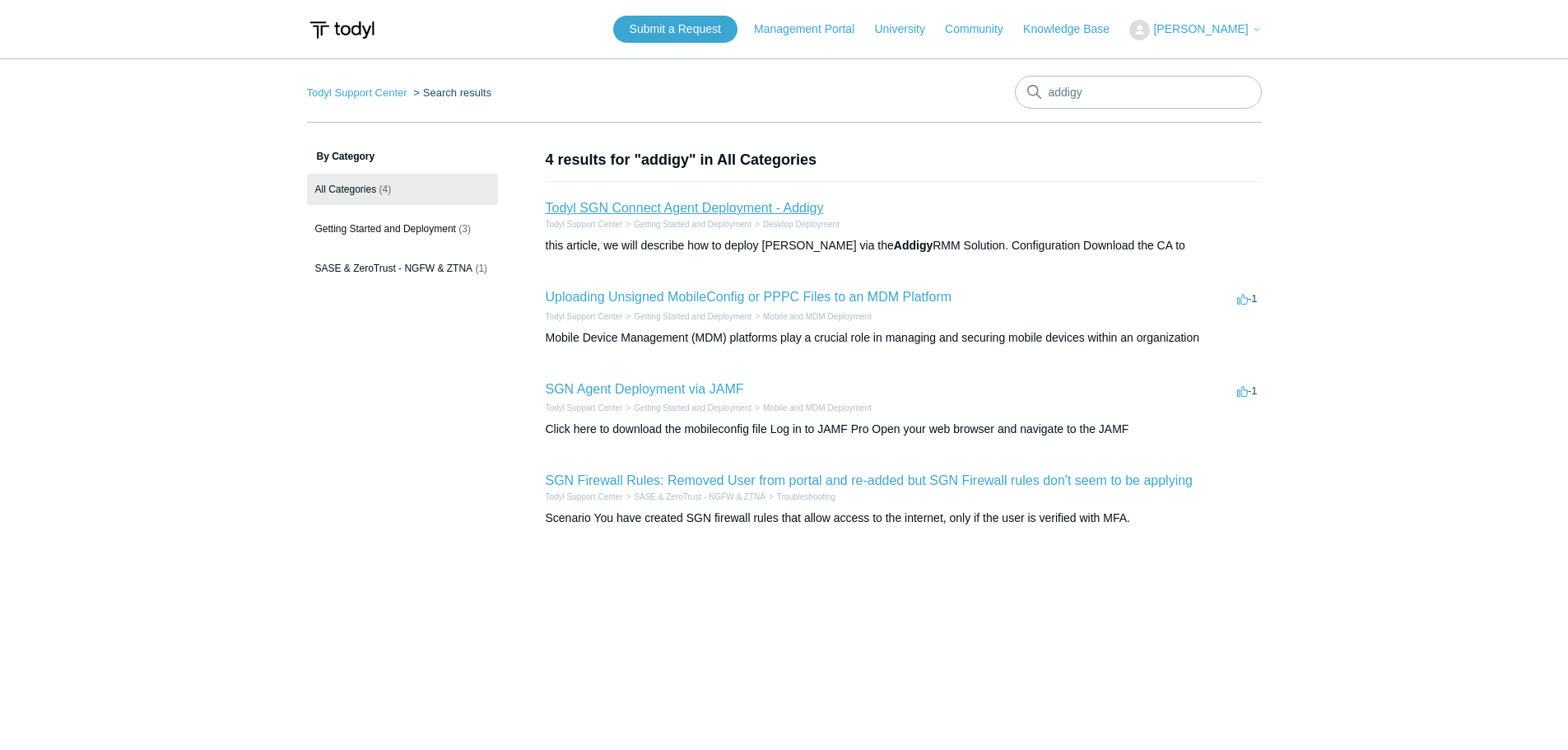
click at [741, 207] on link "Todyl SGN Connect Agent Deployment - Addigy" at bounding box center [684, 208] width 278 height 14
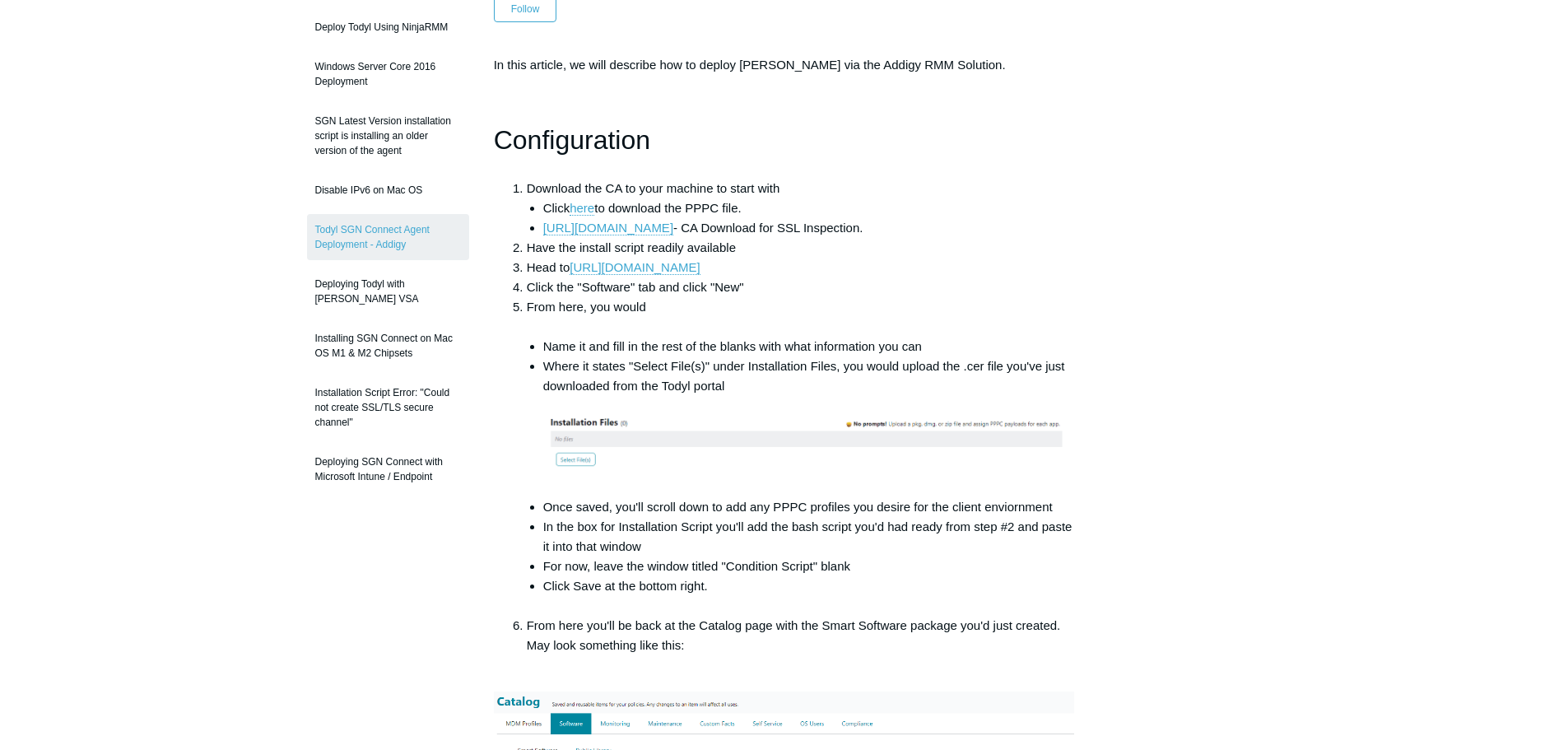
drag, startPoint x: 959, startPoint y: 471, endPoint x: 988, endPoint y: 559, distance: 92.7
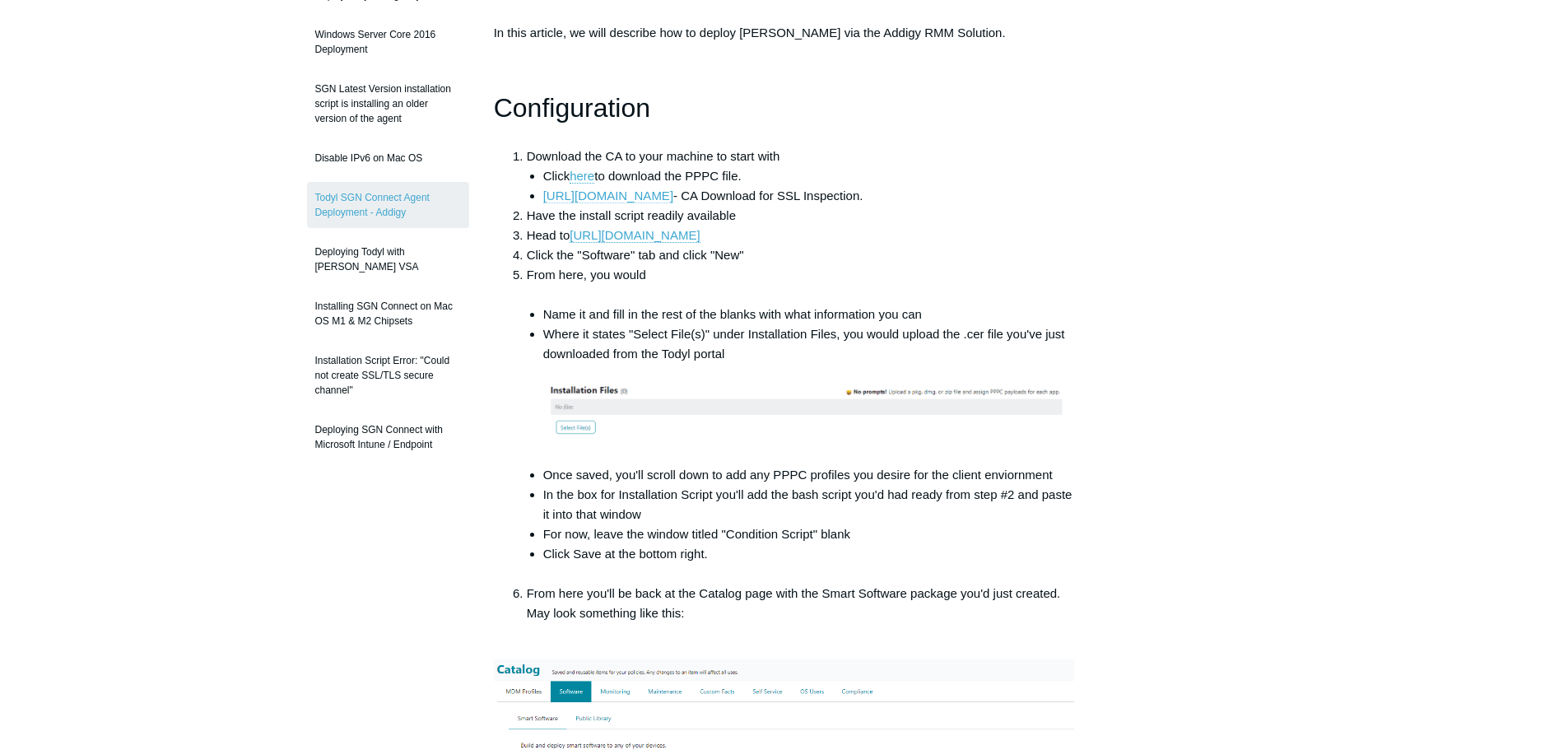
click at [673, 194] on link "[URL][DOMAIN_NAME]" at bounding box center [608, 195] width 131 height 14
click at [673, 193] on link "[URL][DOMAIN_NAME]" at bounding box center [608, 195] width 131 height 14
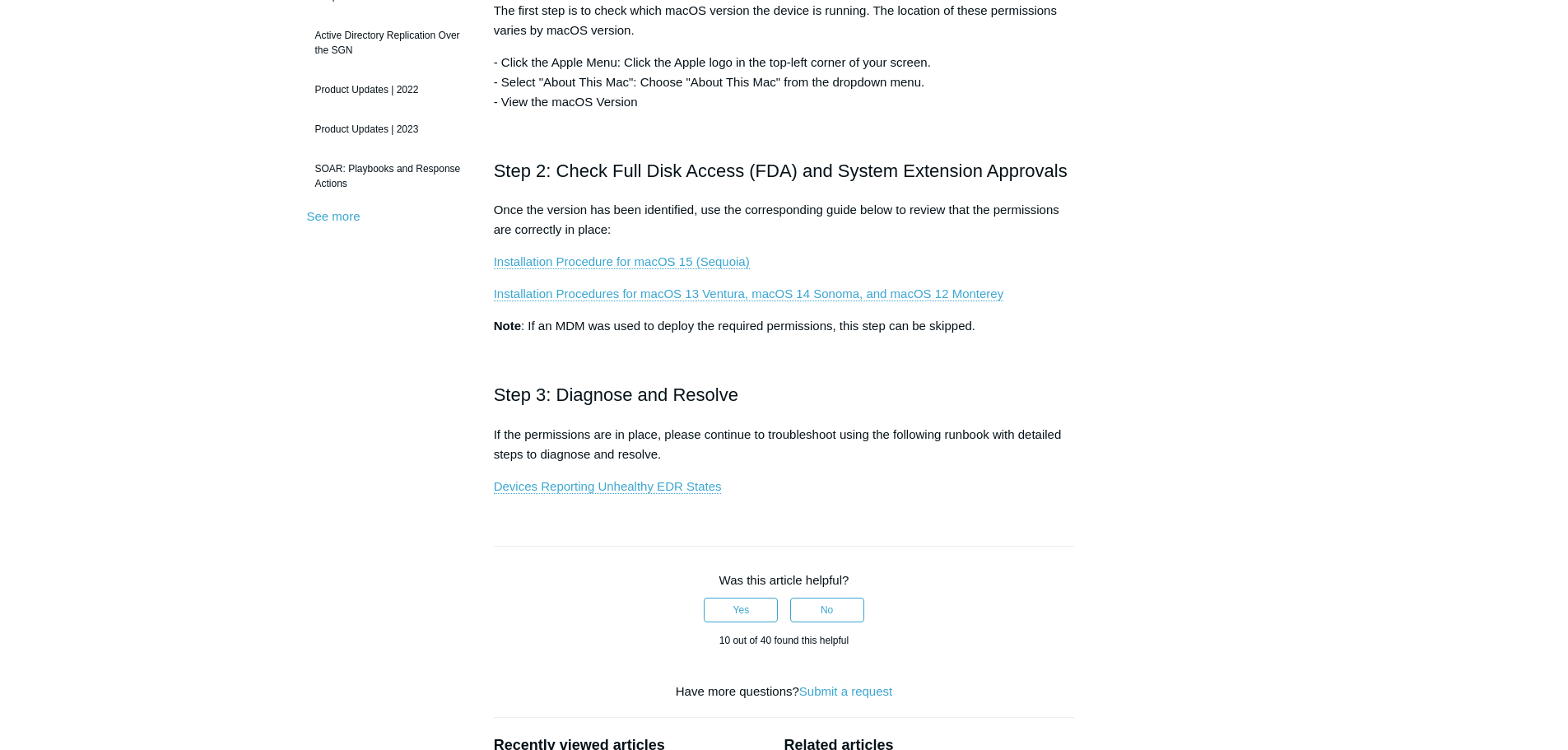
scroll to position [408, 0]
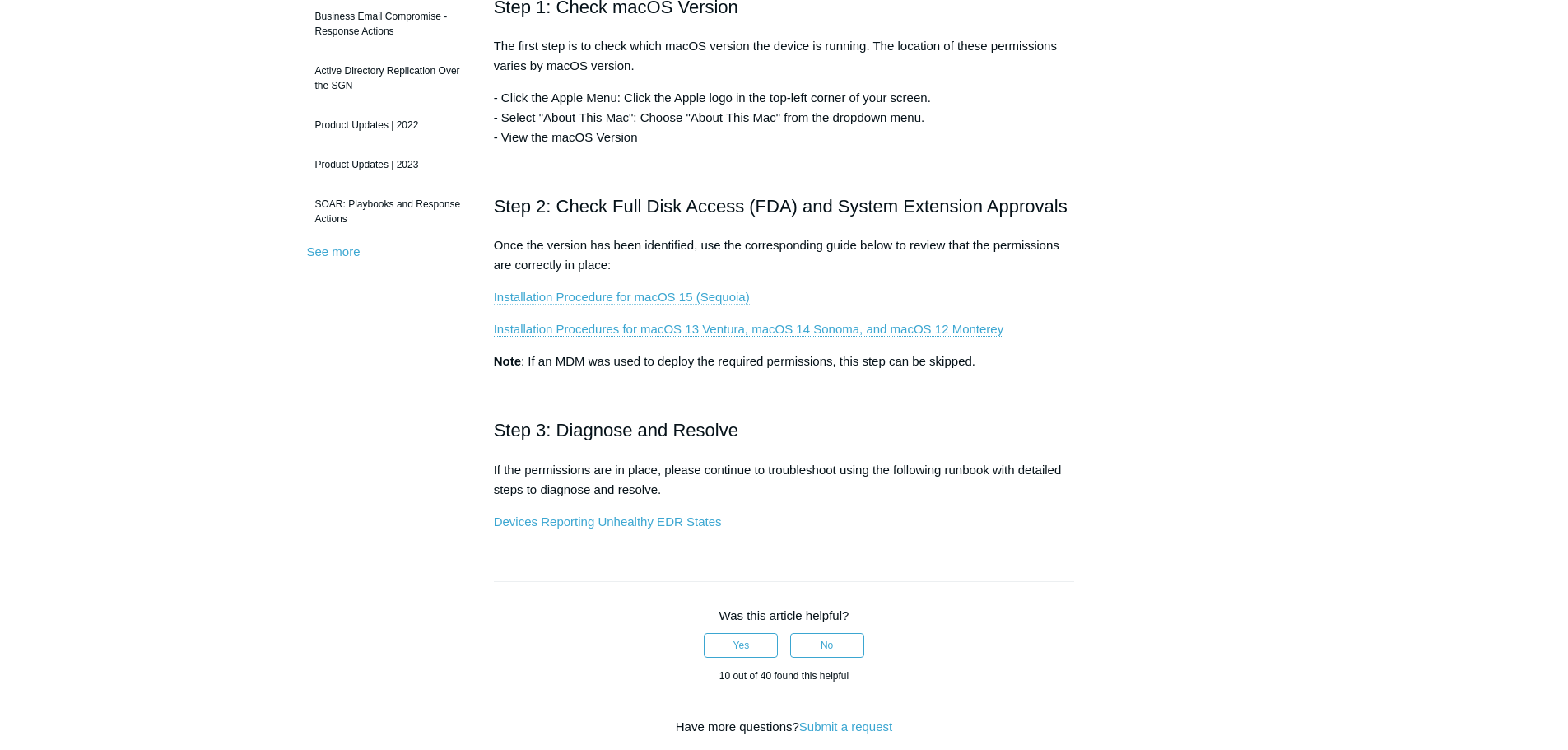
click at [626, 294] on link "Installation Procedure for macOS 15 (Sequoia)" at bounding box center [622, 297] width 256 height 14
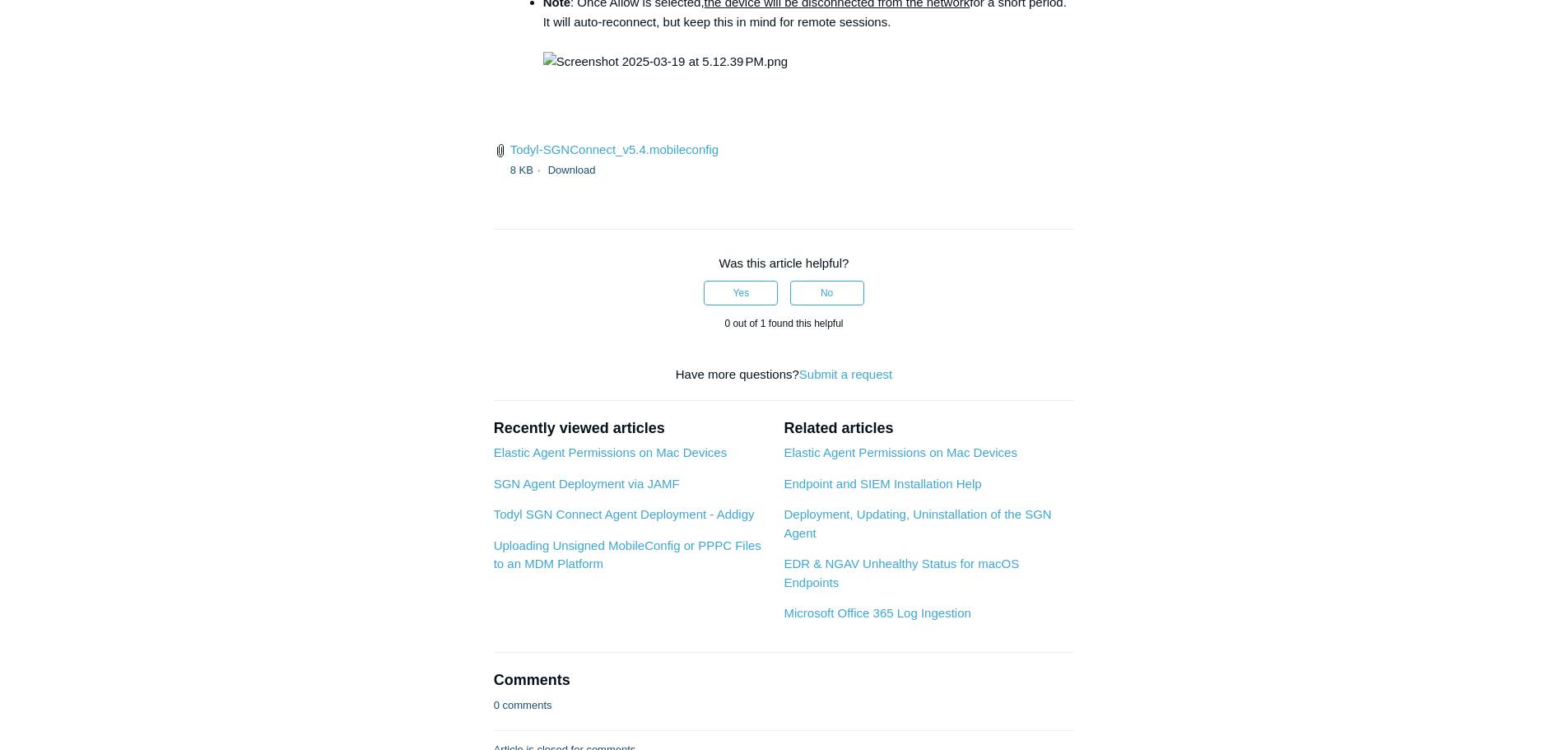
scroll to position [2470, 0]
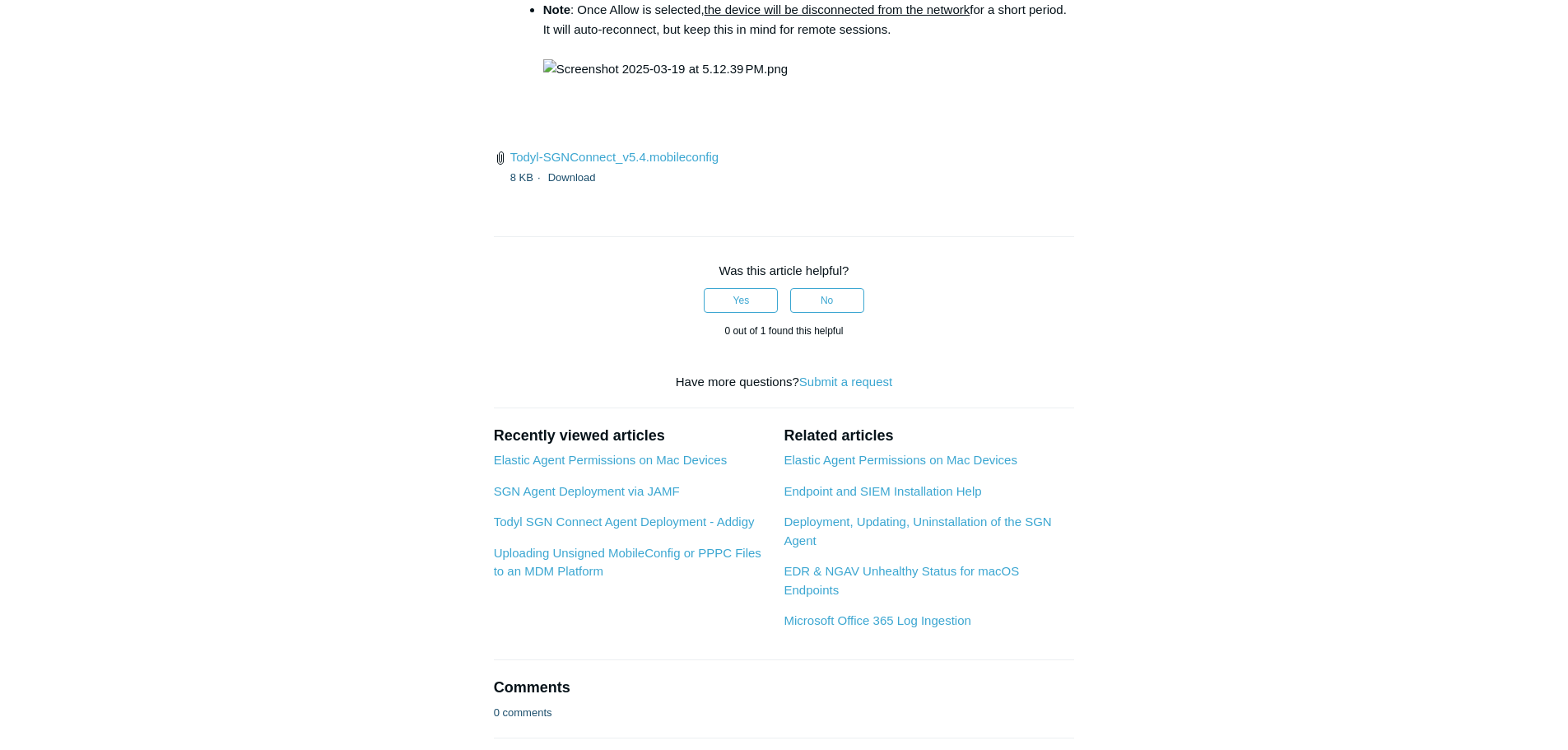
drag, startPoint x: 728, startPoint y: 300, endPoint x: 970, endPoint y: 294, distance: 242.1
copy code "open /Library/PrivilegedHelperTools/"
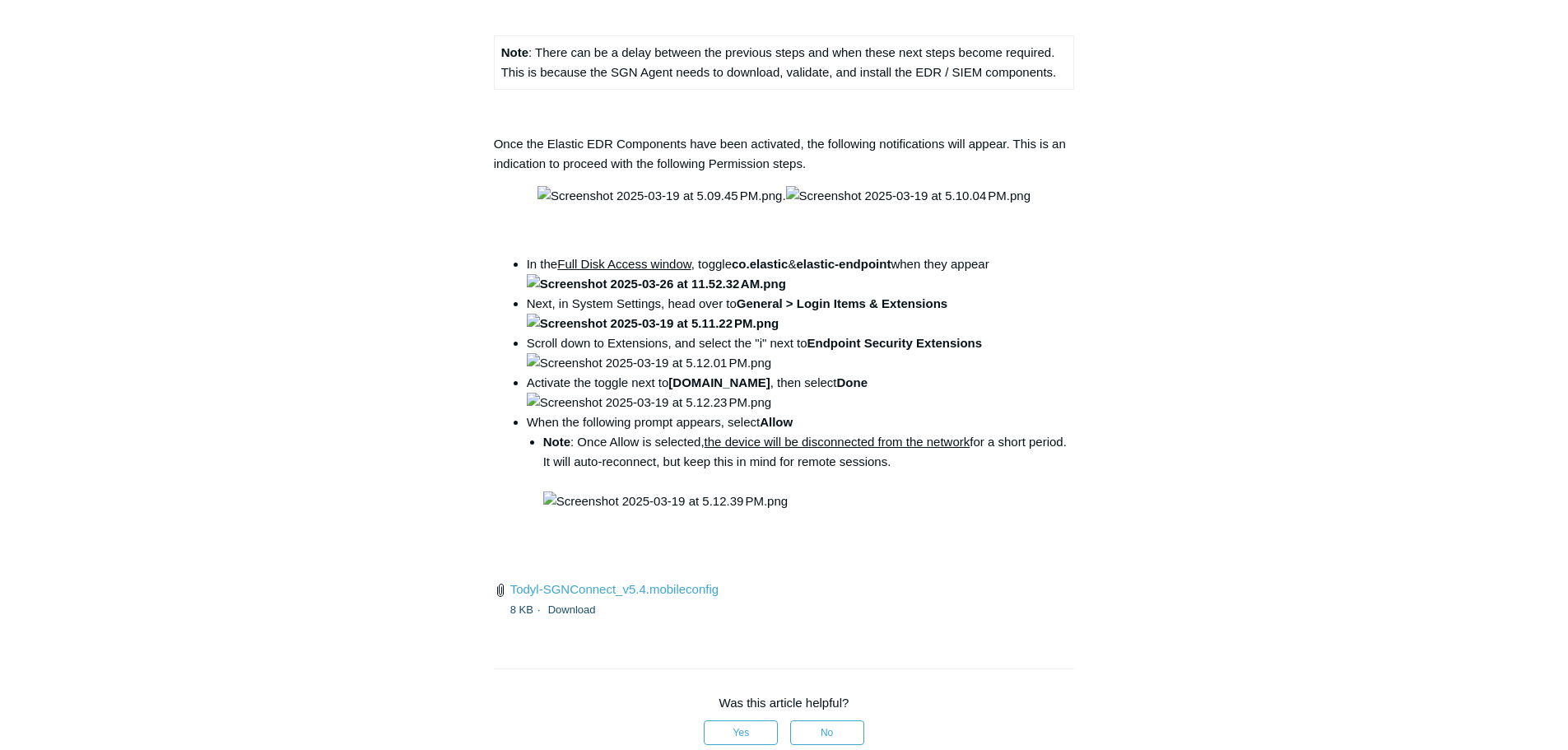
scroll to position [1947, 0]
